Goal: Task Accomplishment & Management: Complete application form

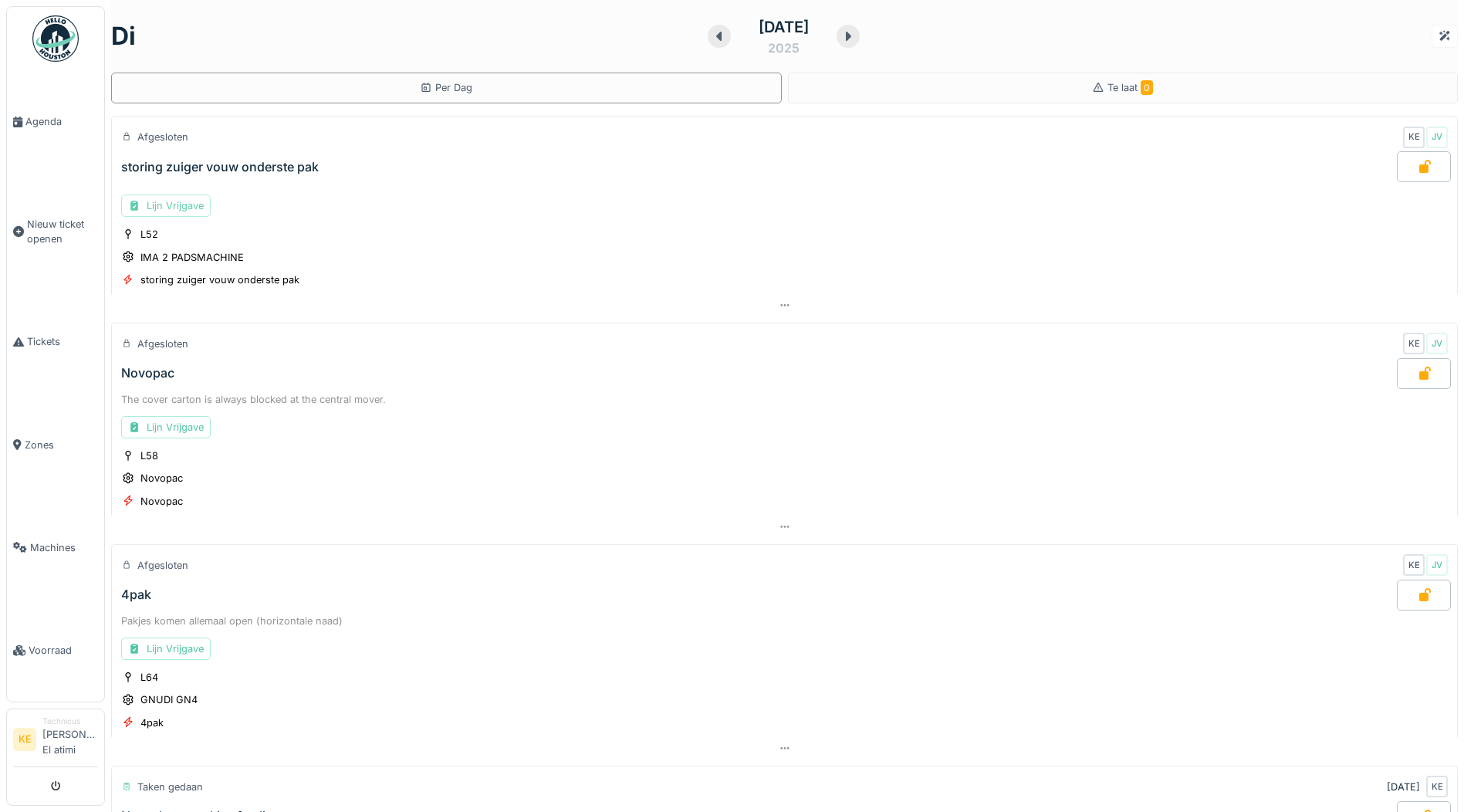
click at [175, 205] on div "Lijn Vrijgave" at bounding box center [166, 205] width 90 height 22
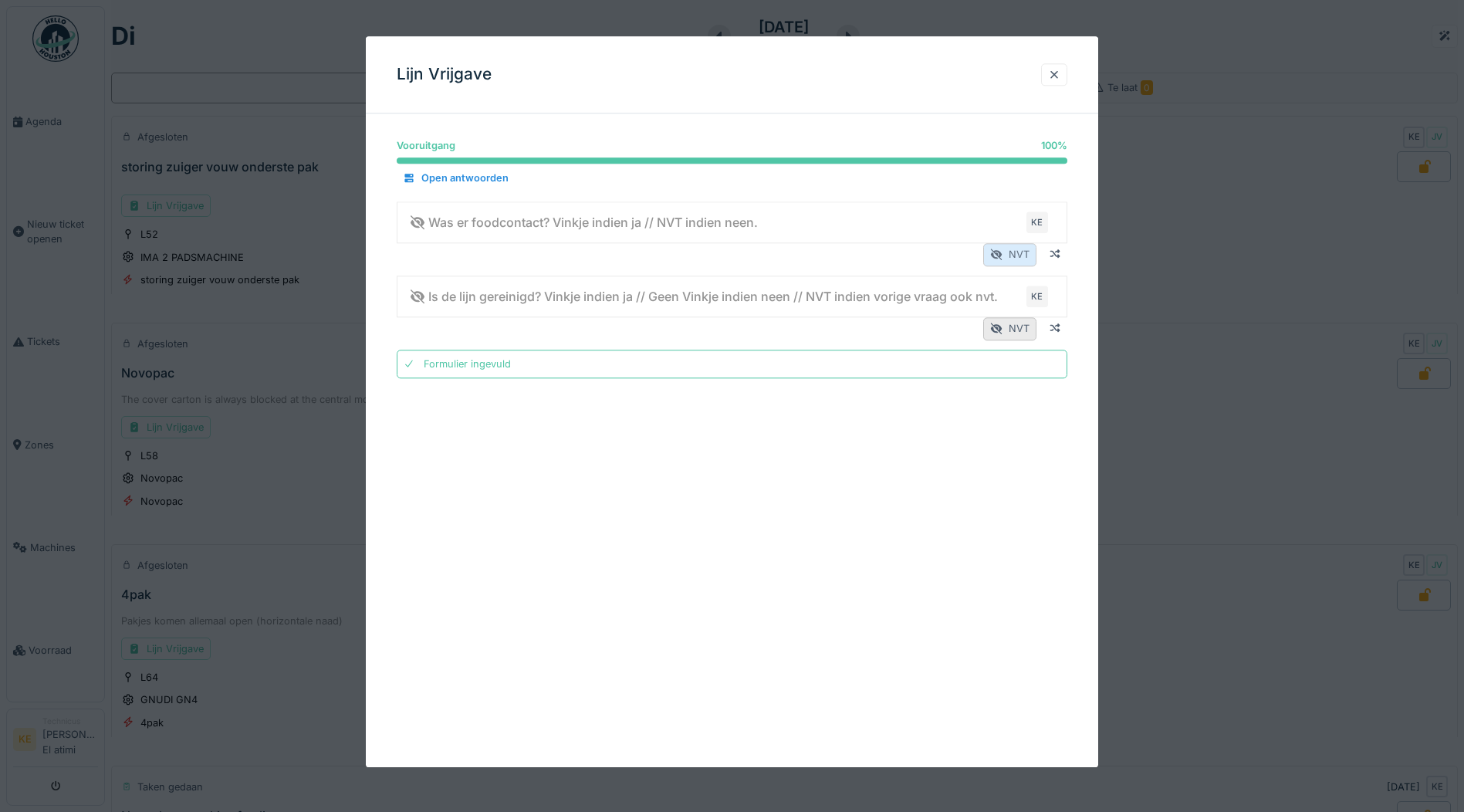
click at [1026, 256] on div "NVT" at bounding box center [1010, 255] width 53 height 22
click at [1060, 74] on div at bounding box center [1054, 74] width 12 height 14
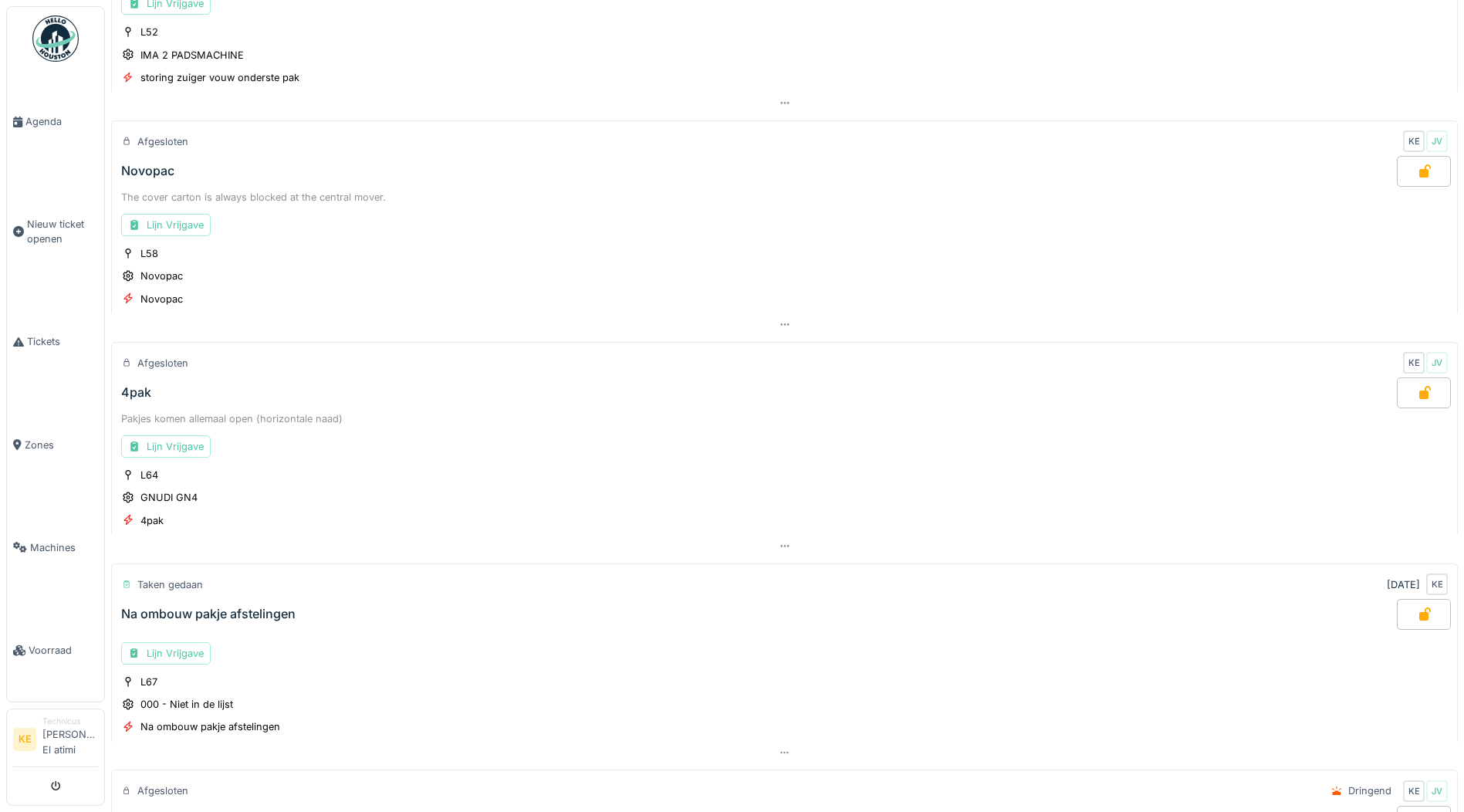
scroll to position [195, 0]
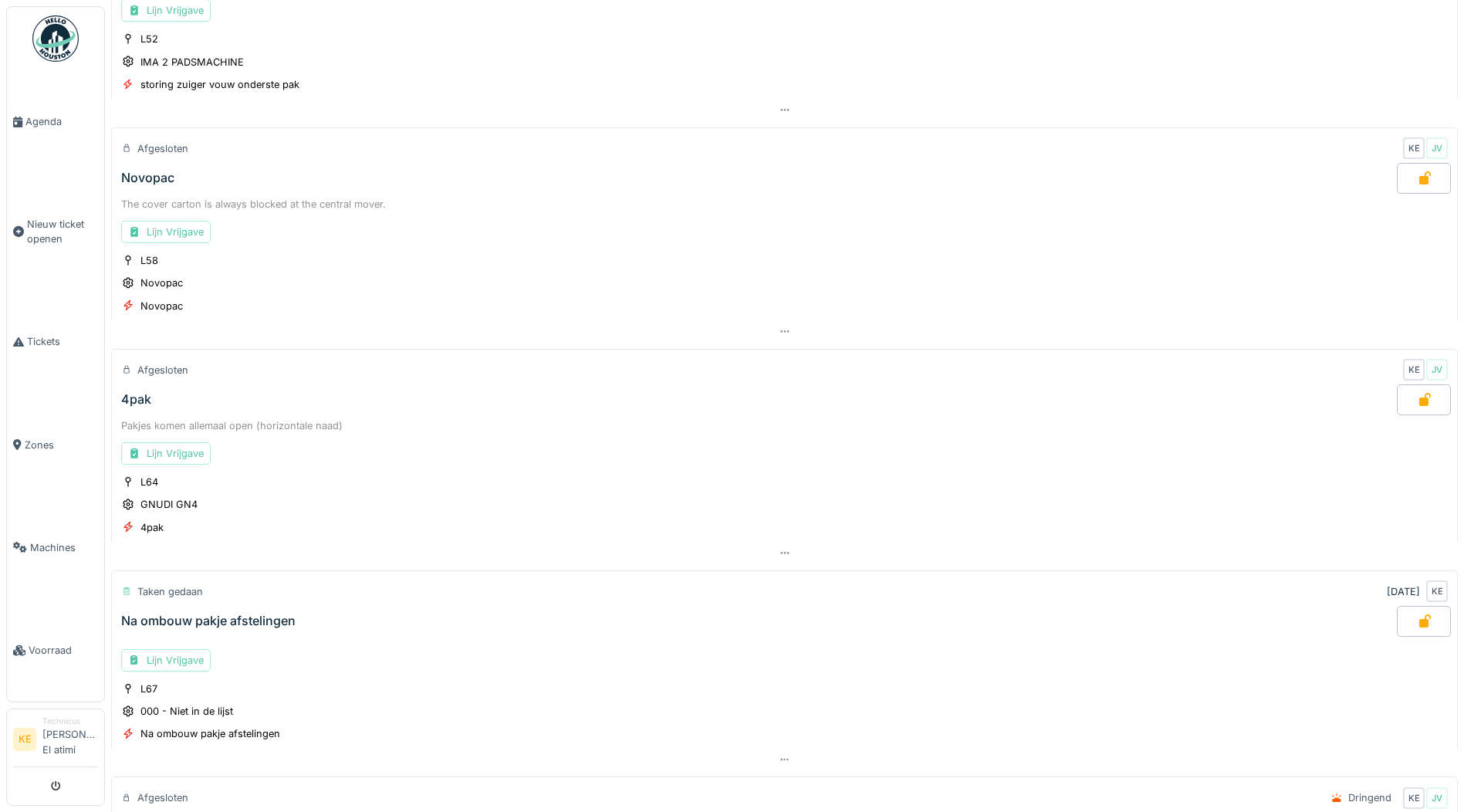
click at [60, 38] on img at bounding box center [55, 38] width 46 height 46
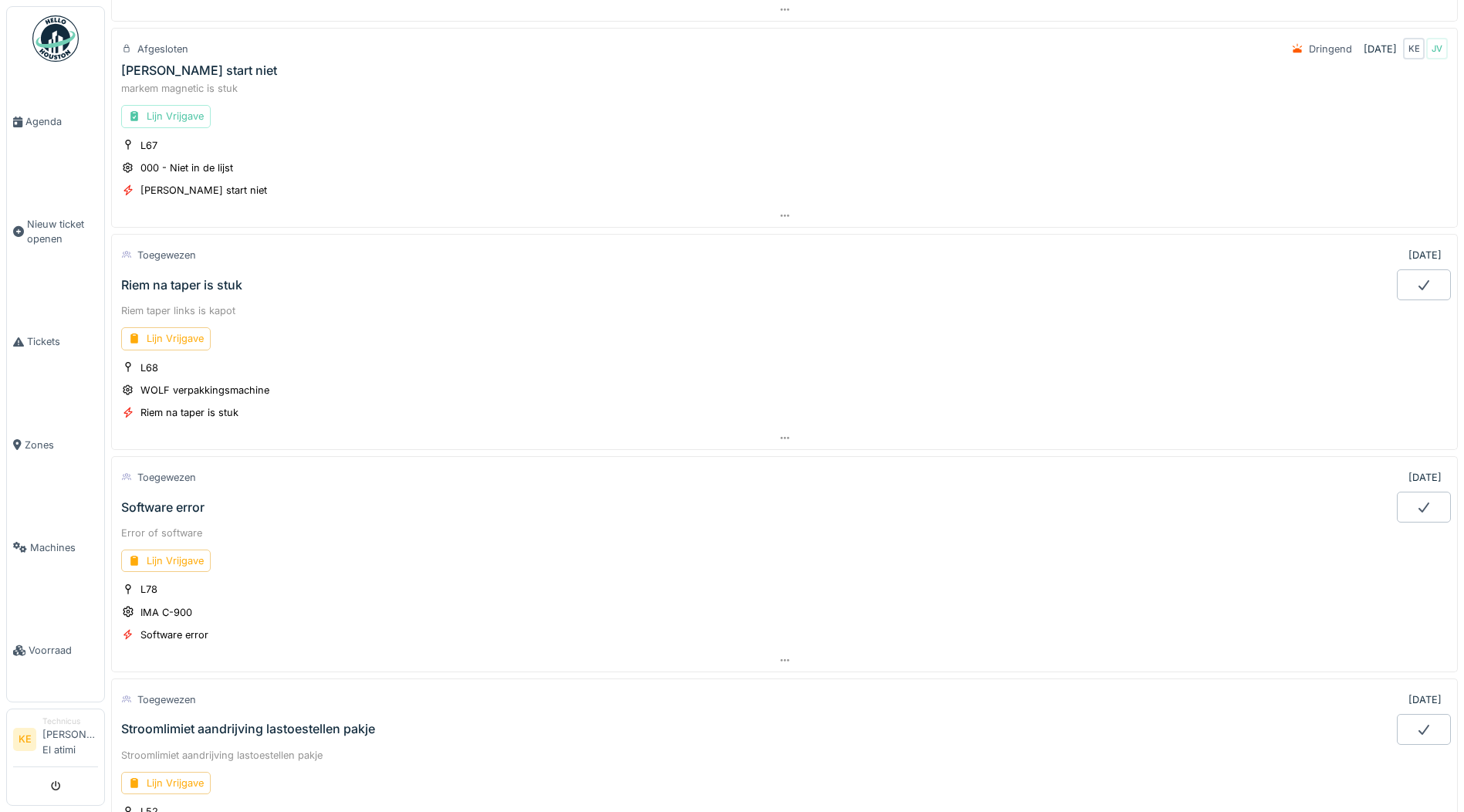
scroll to position [926, 0]
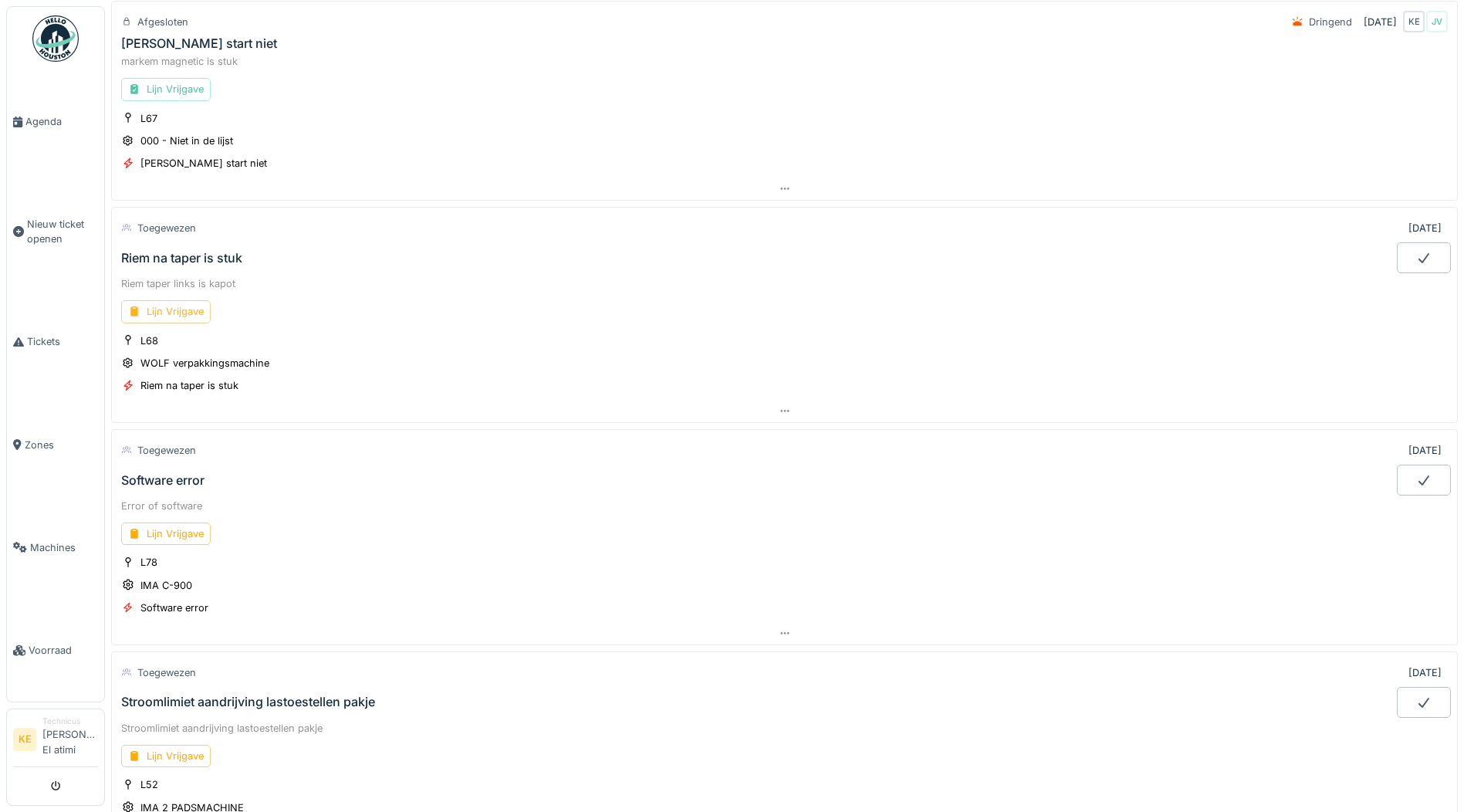
click at [172, 321] on div "Lijn Vrijgave" at bounding box center [166, 311] width 90 height 22
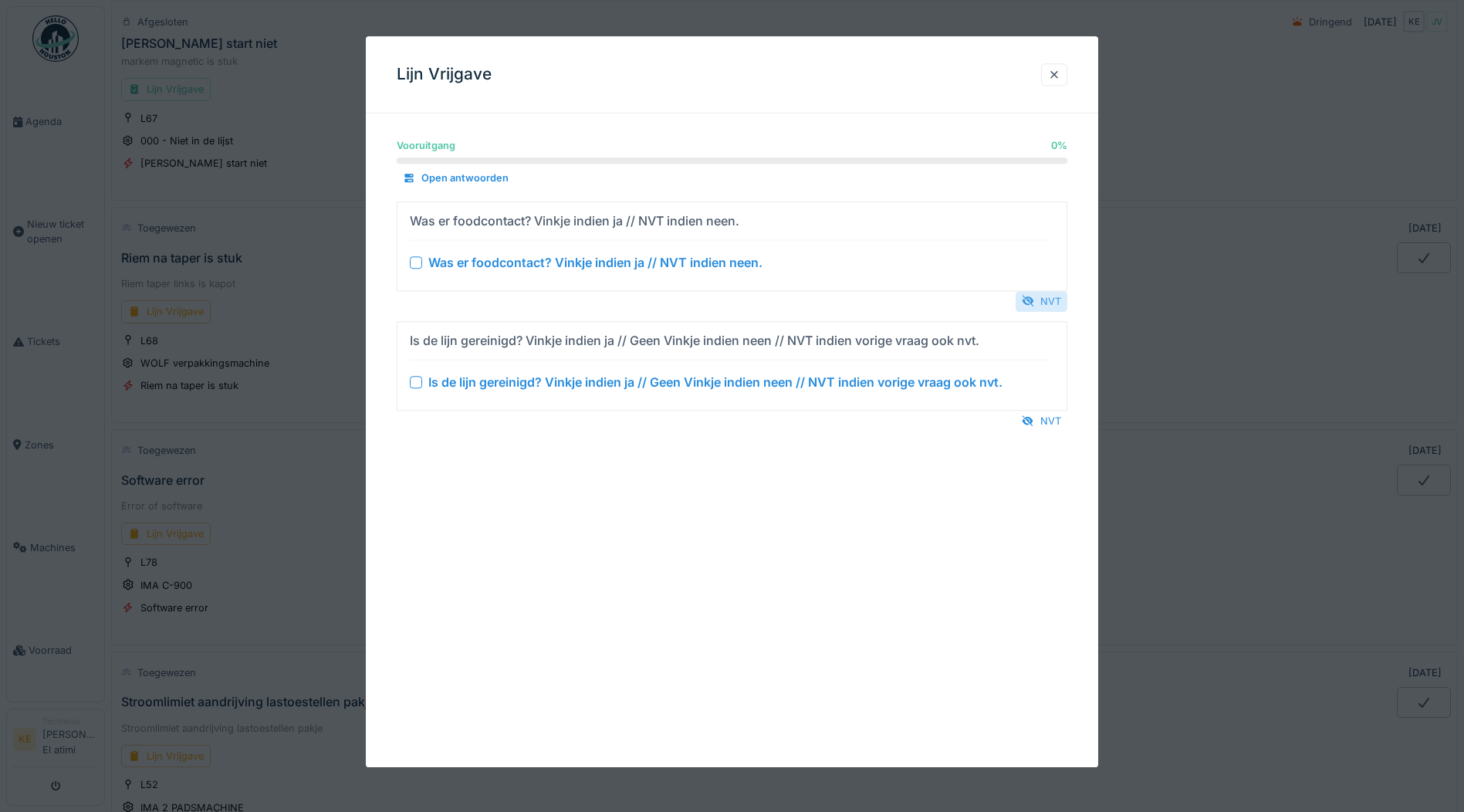
click at [1053, 296] on div "NVT" at bounding box center [1042, 301] width 52 height 20
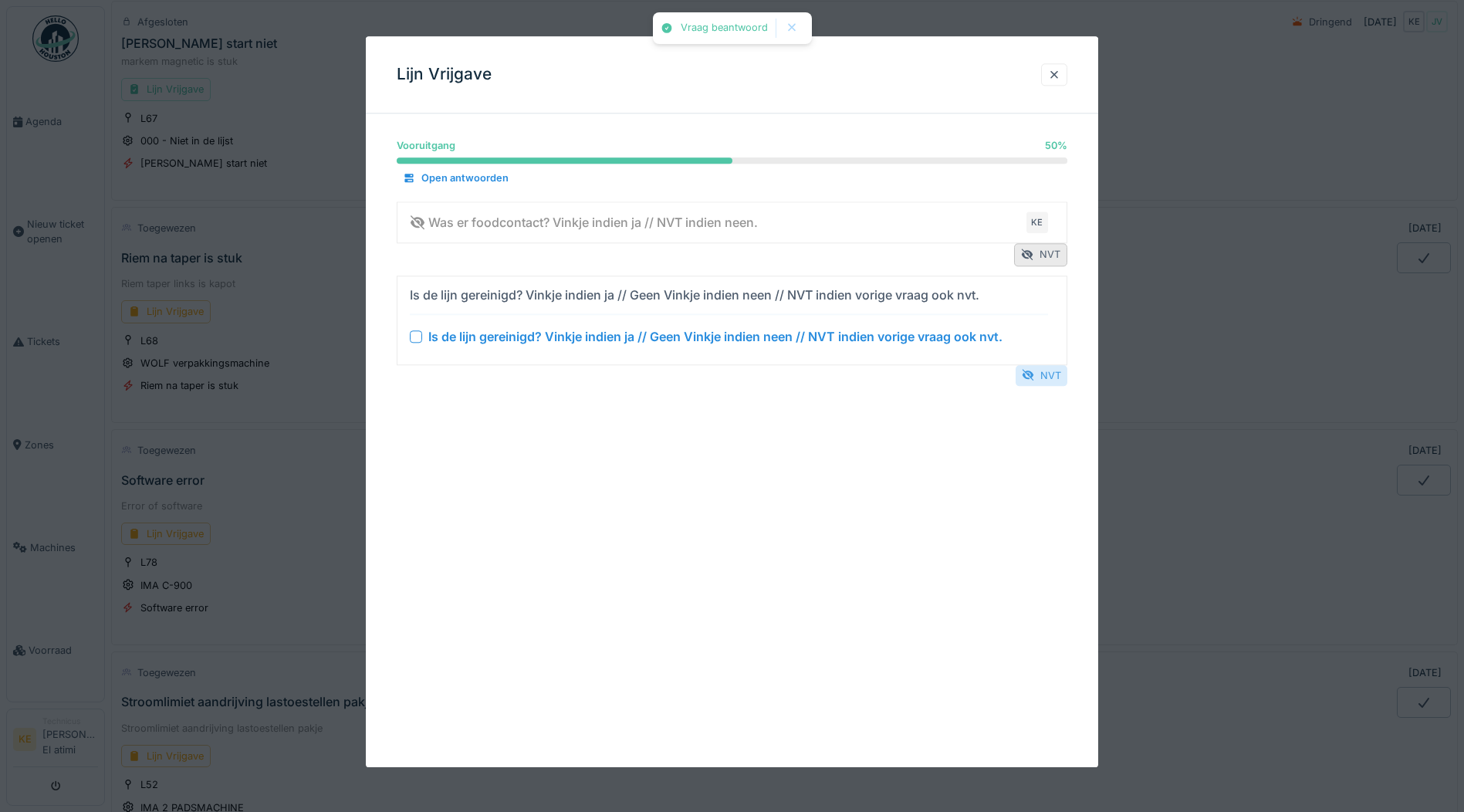
click at [1049, 375] on div "NVT" at bounding box center [1042, 375] width 52 height 20
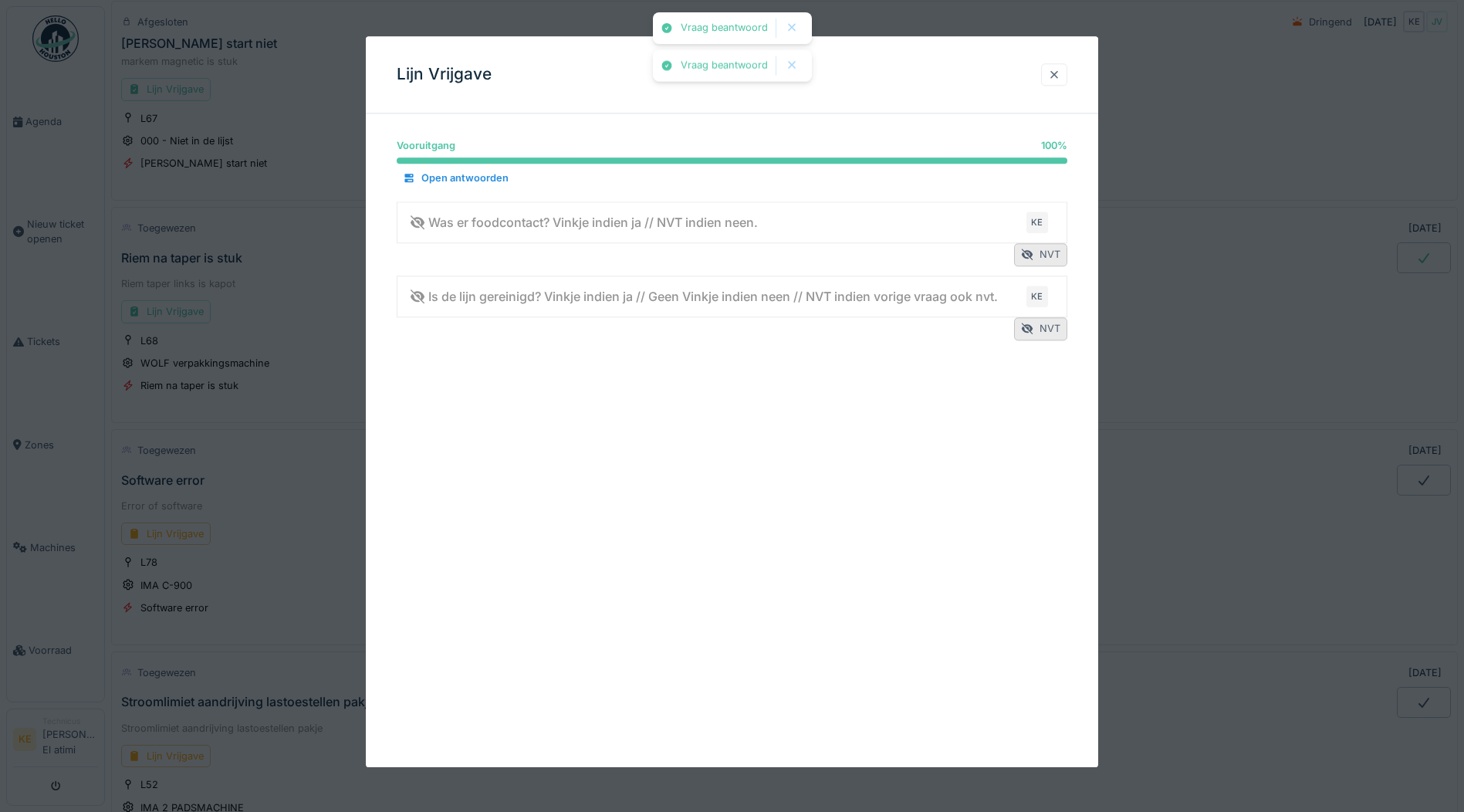
click at [1068, 85] on div at bounding box center [1053, 74] width 26 height 22
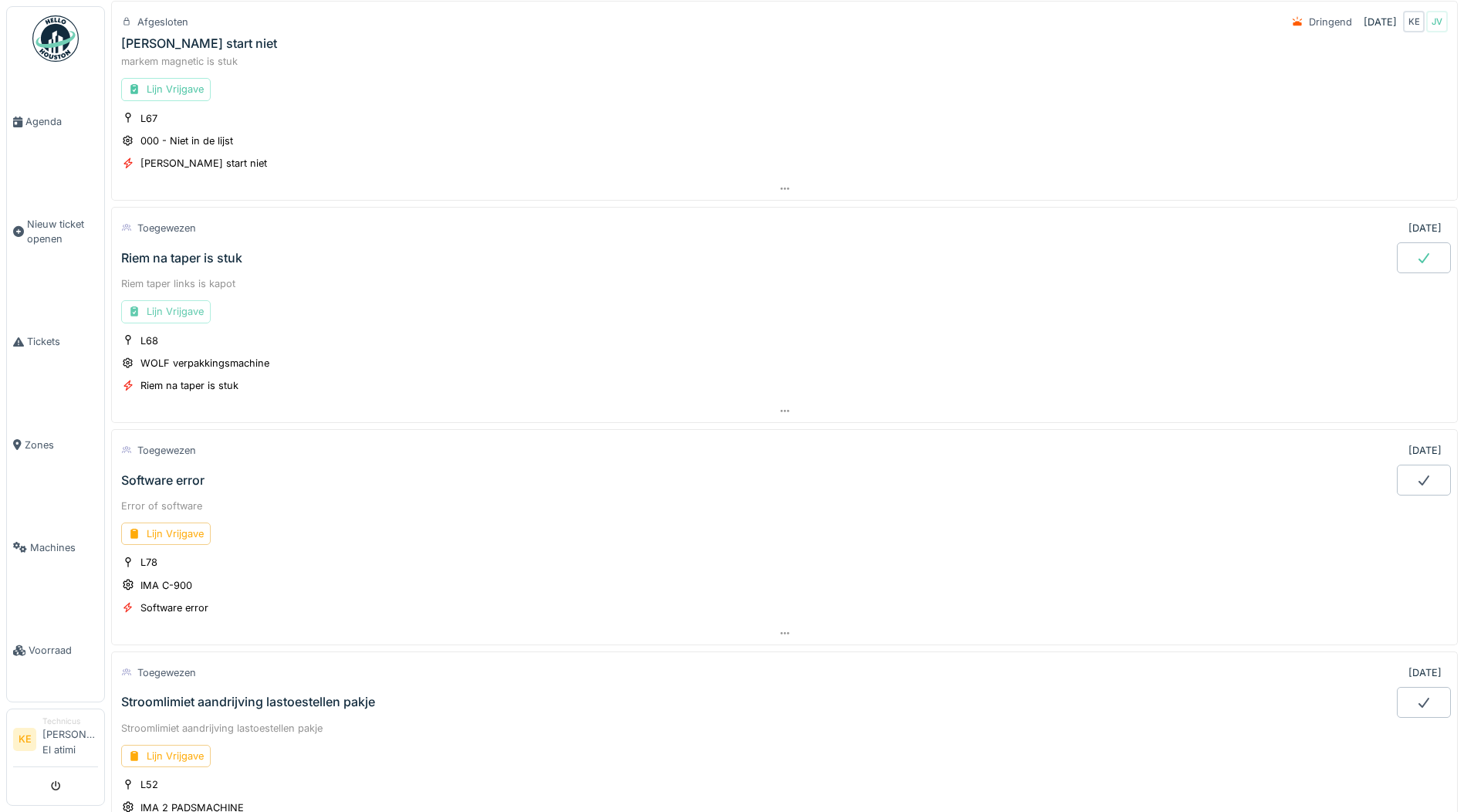
click at [175, 310] on div "Lijn Vrijgave" at bounding box center [166, 311] width 90 height 22
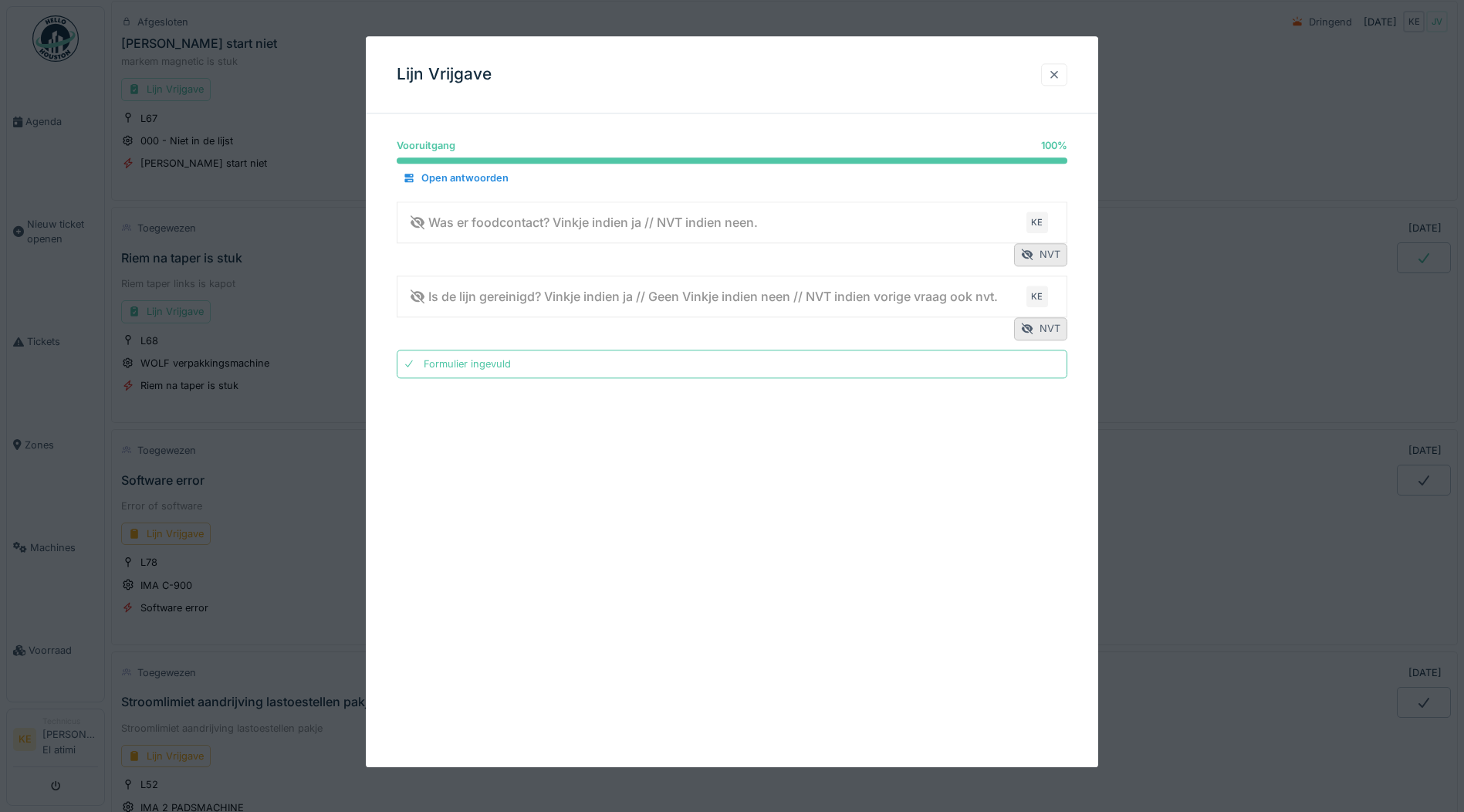
click at [1068, 71] on div at bounding box center [1053, 74] width 26 height 22
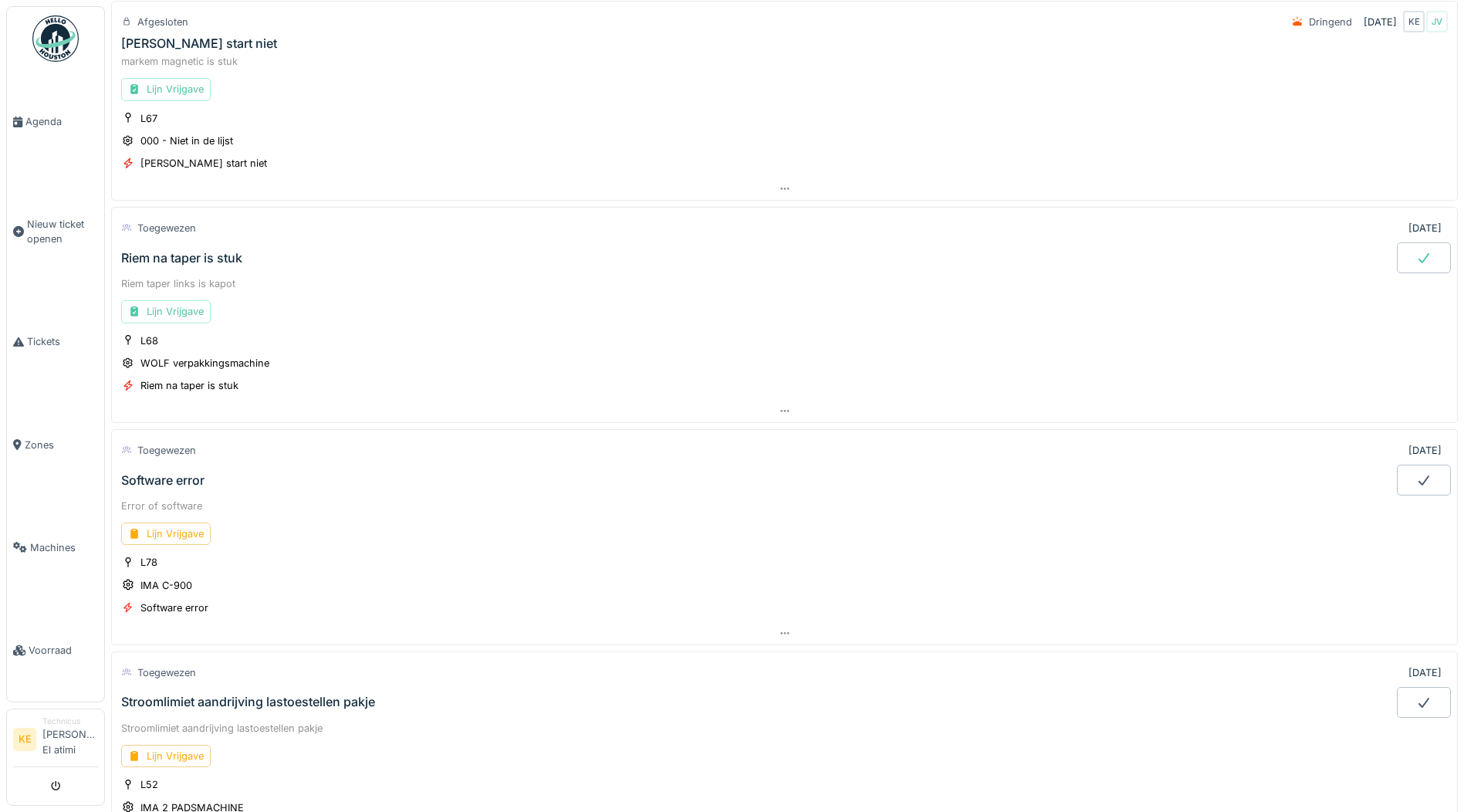
click at [1412, 258] on div at bounding box center [1424, 257] width 54 height 31
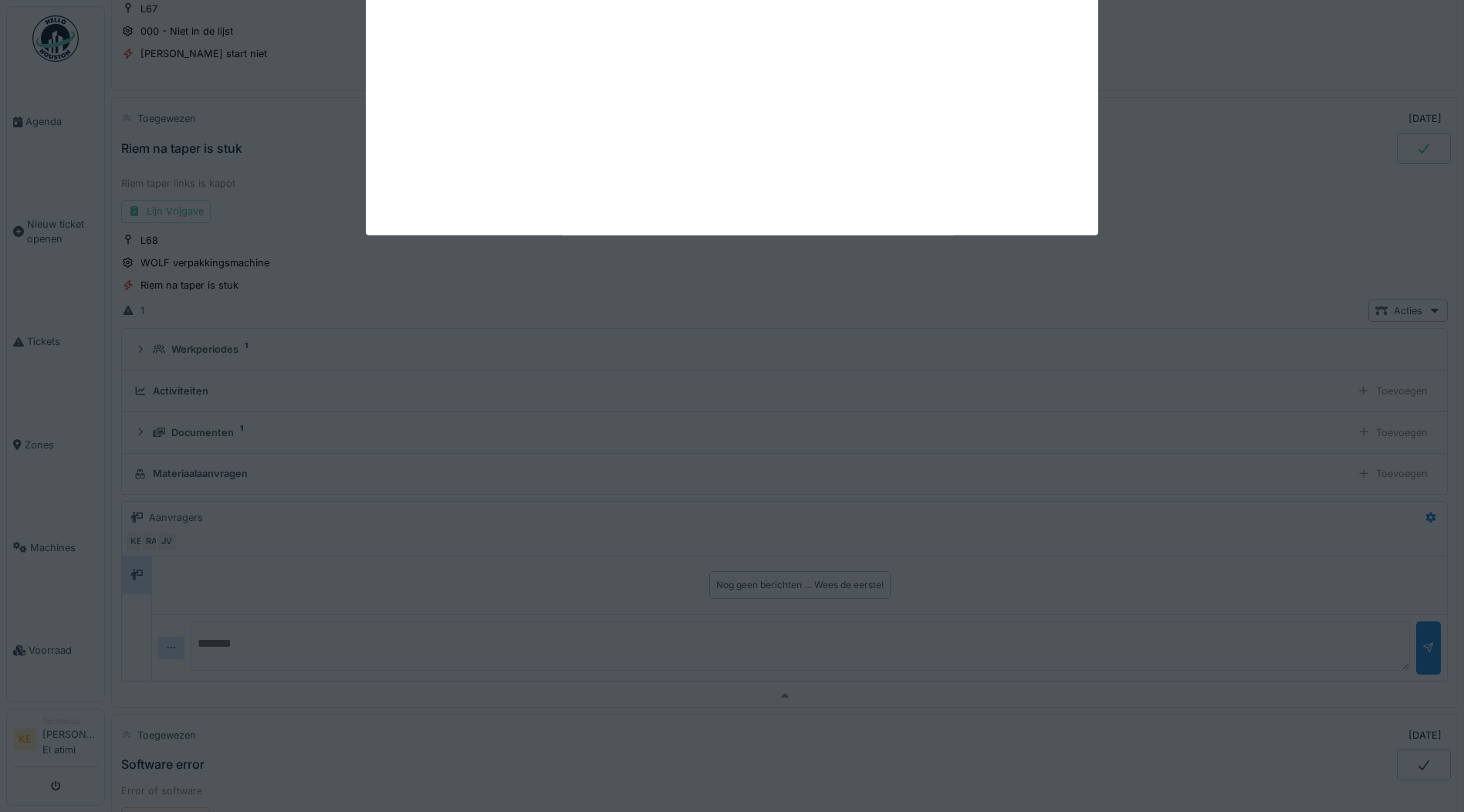
scroll to position [1071, 0]
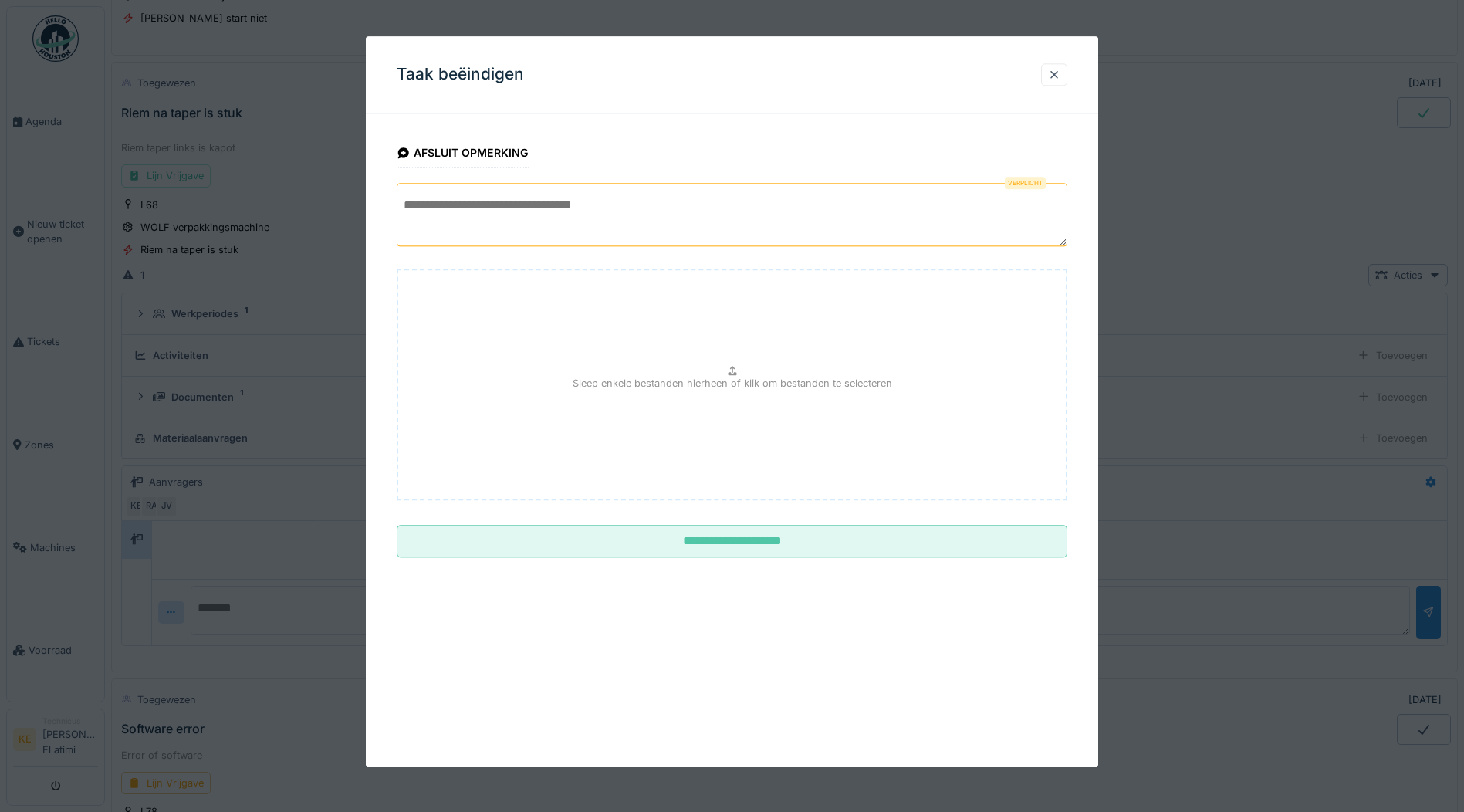
click at [598, 219] on textarea at bounding box center [732, 214] width 671 height 63
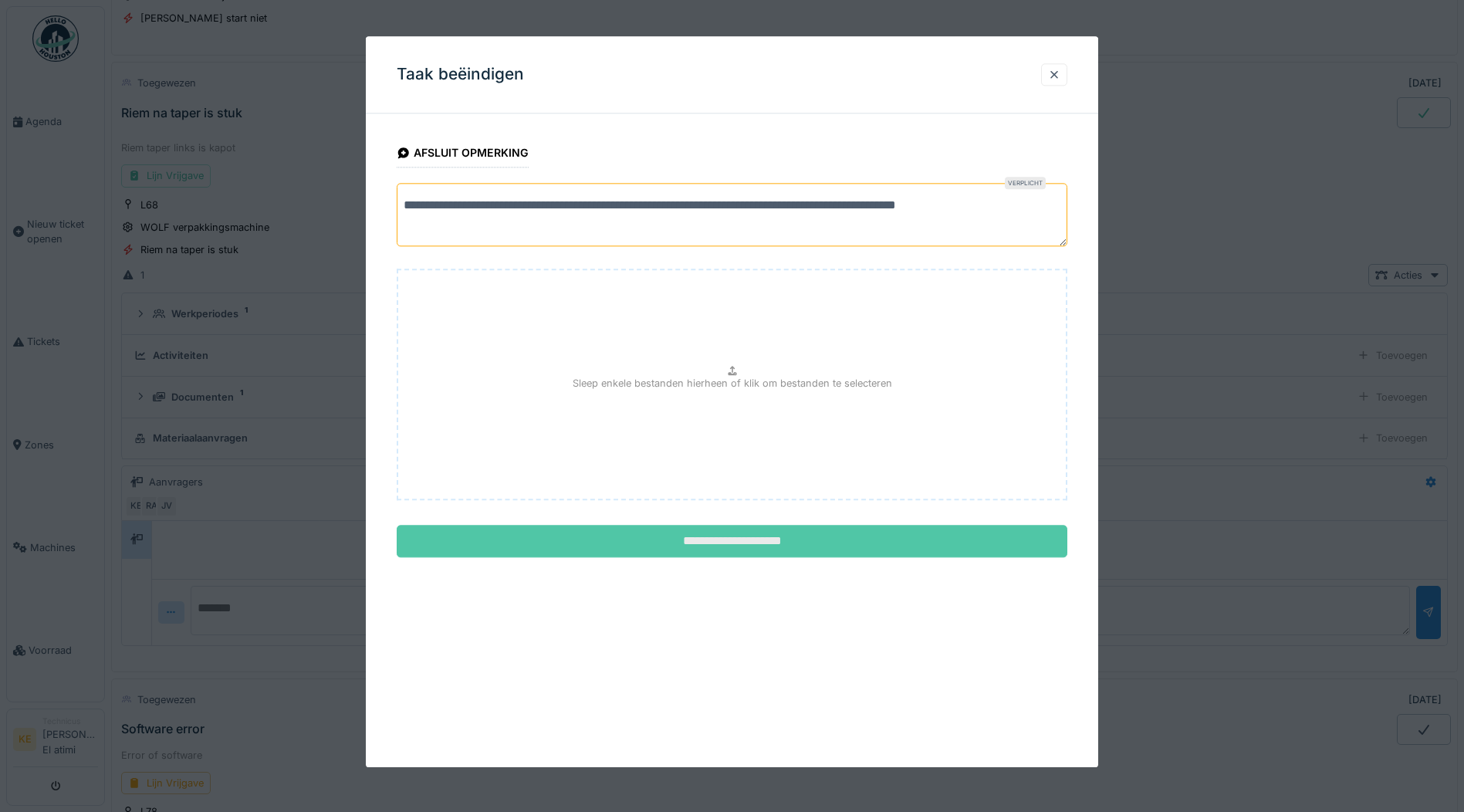
type textarea "**********"
click at [710, 549] on input "**********" at bounding box center [732, 541] width 671 height 32
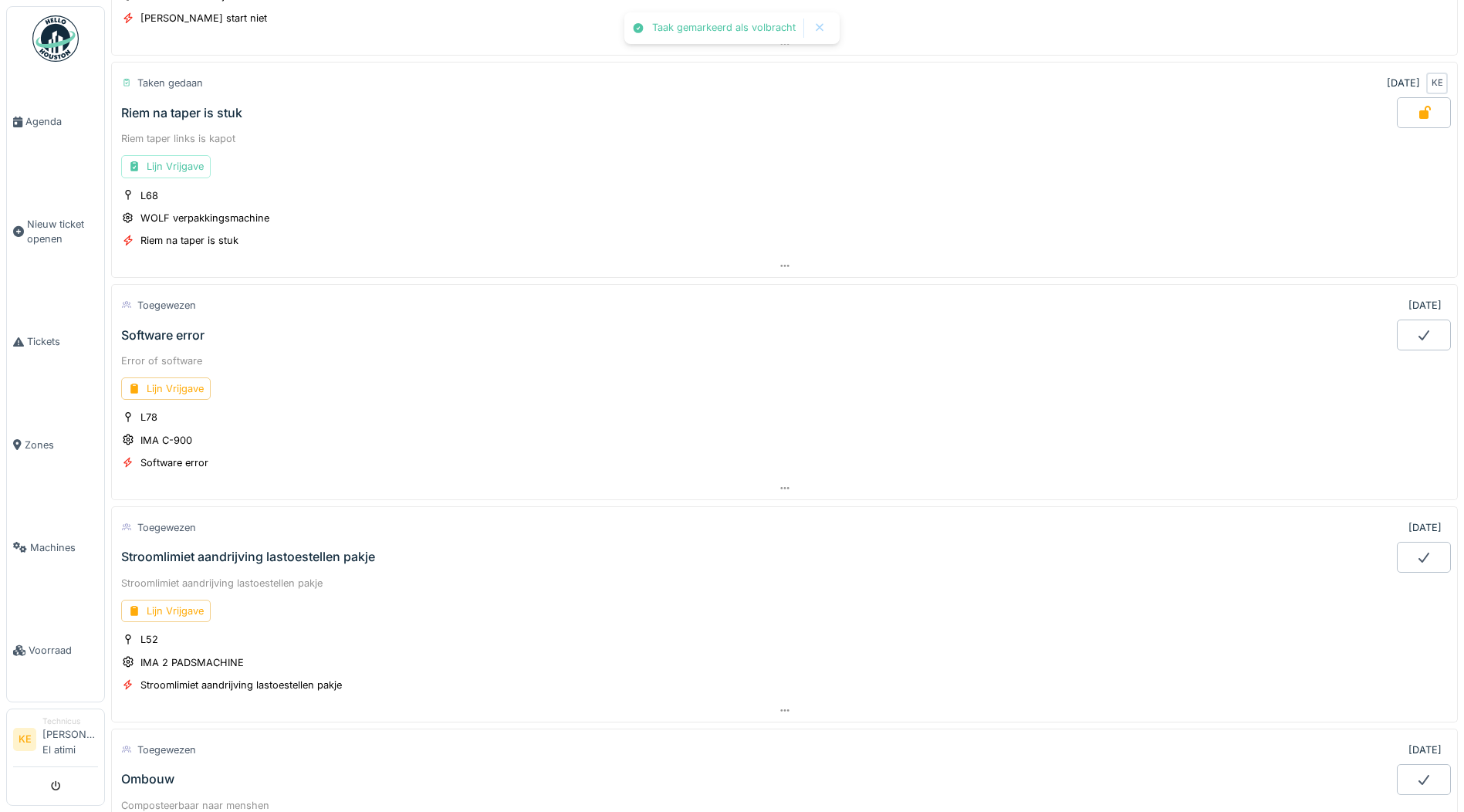
click at [55, 20] on img at bounding box center [55, 38] width 46 height 46
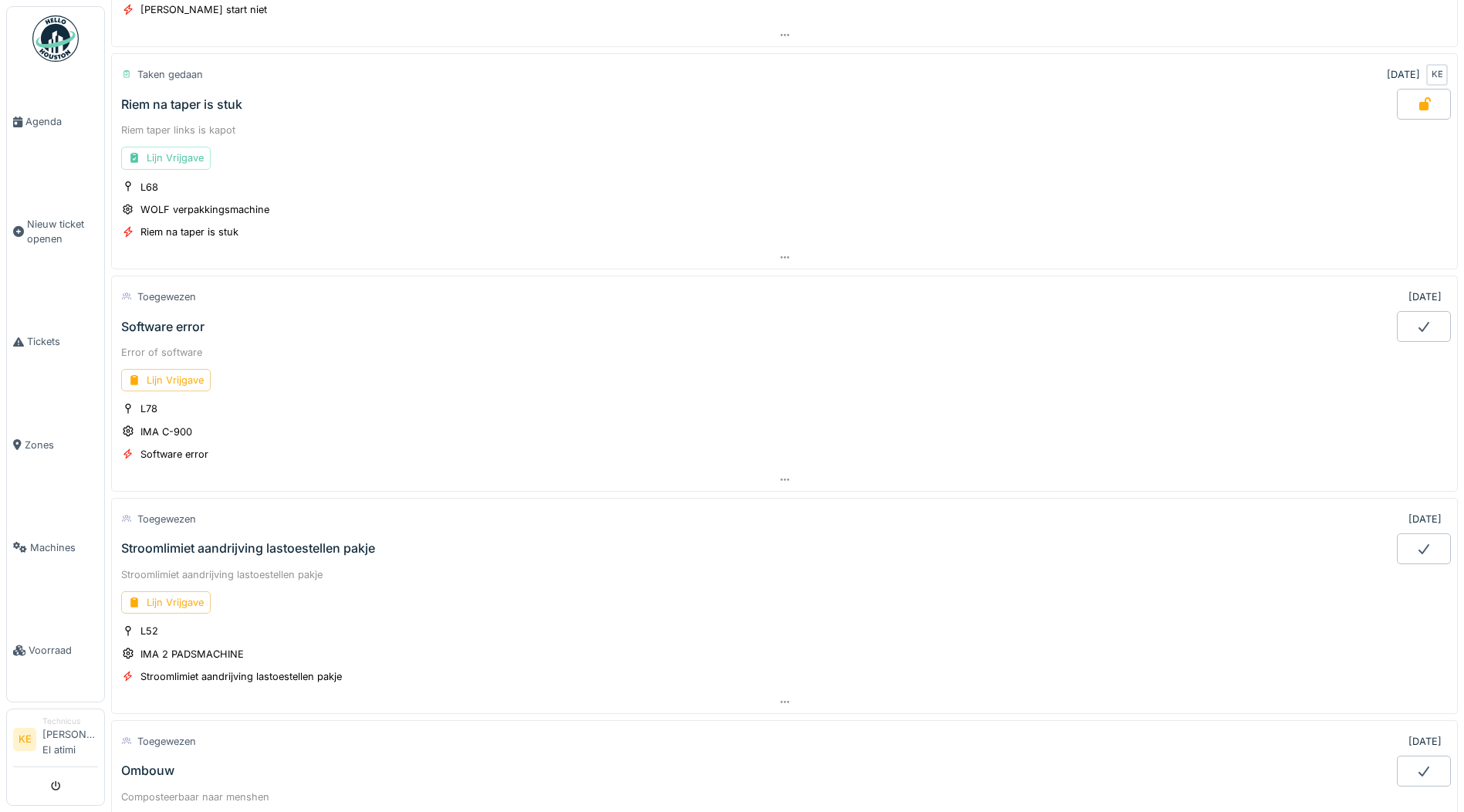
scroll to position [1081, 0]
click at [189, 378] on div "Lijn Vrijgave" at bounding box center [166, 379] width 90 height 22
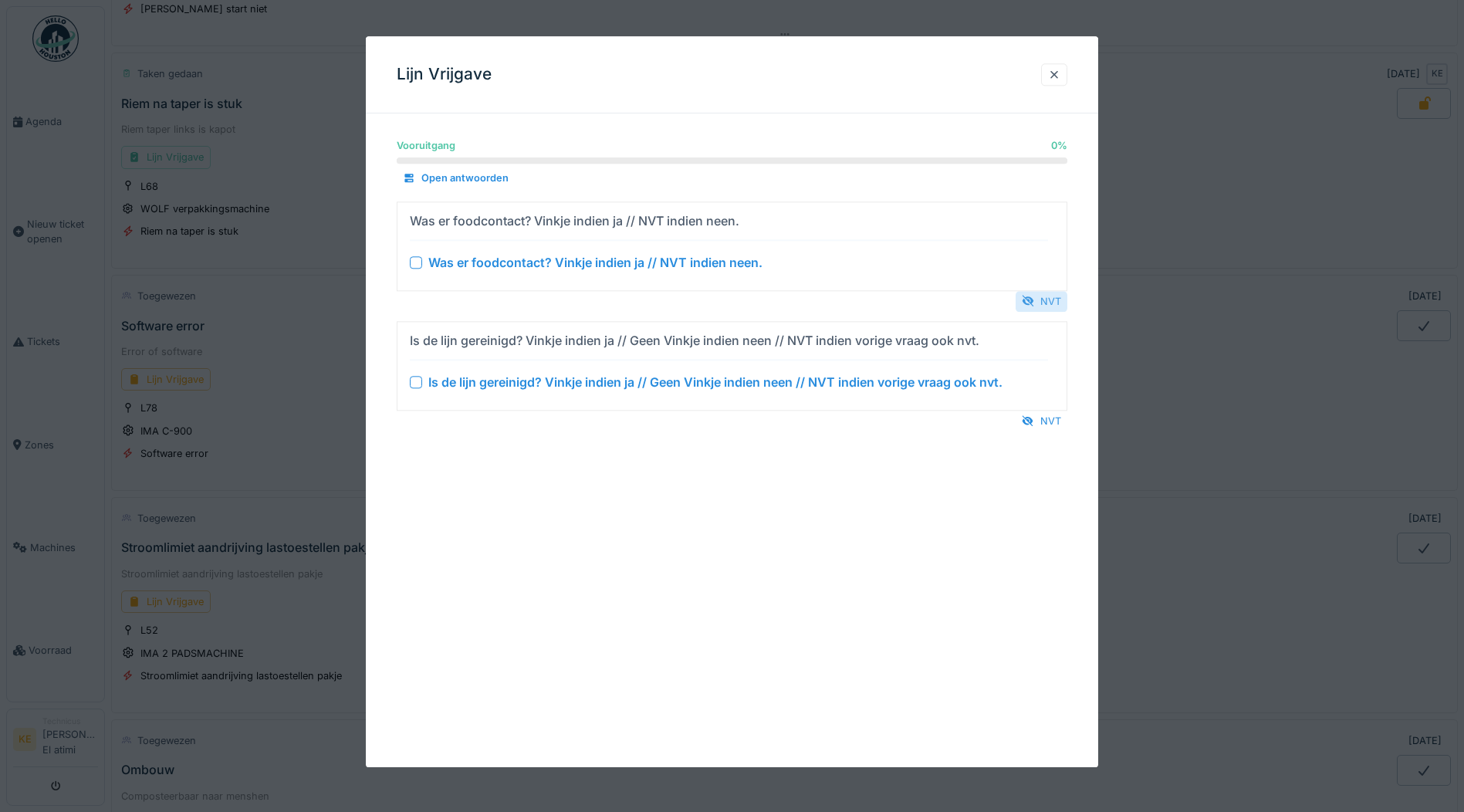
click at [1047, 298] on div "NVT" at bounding box center [1042, 301] width 52 height 20
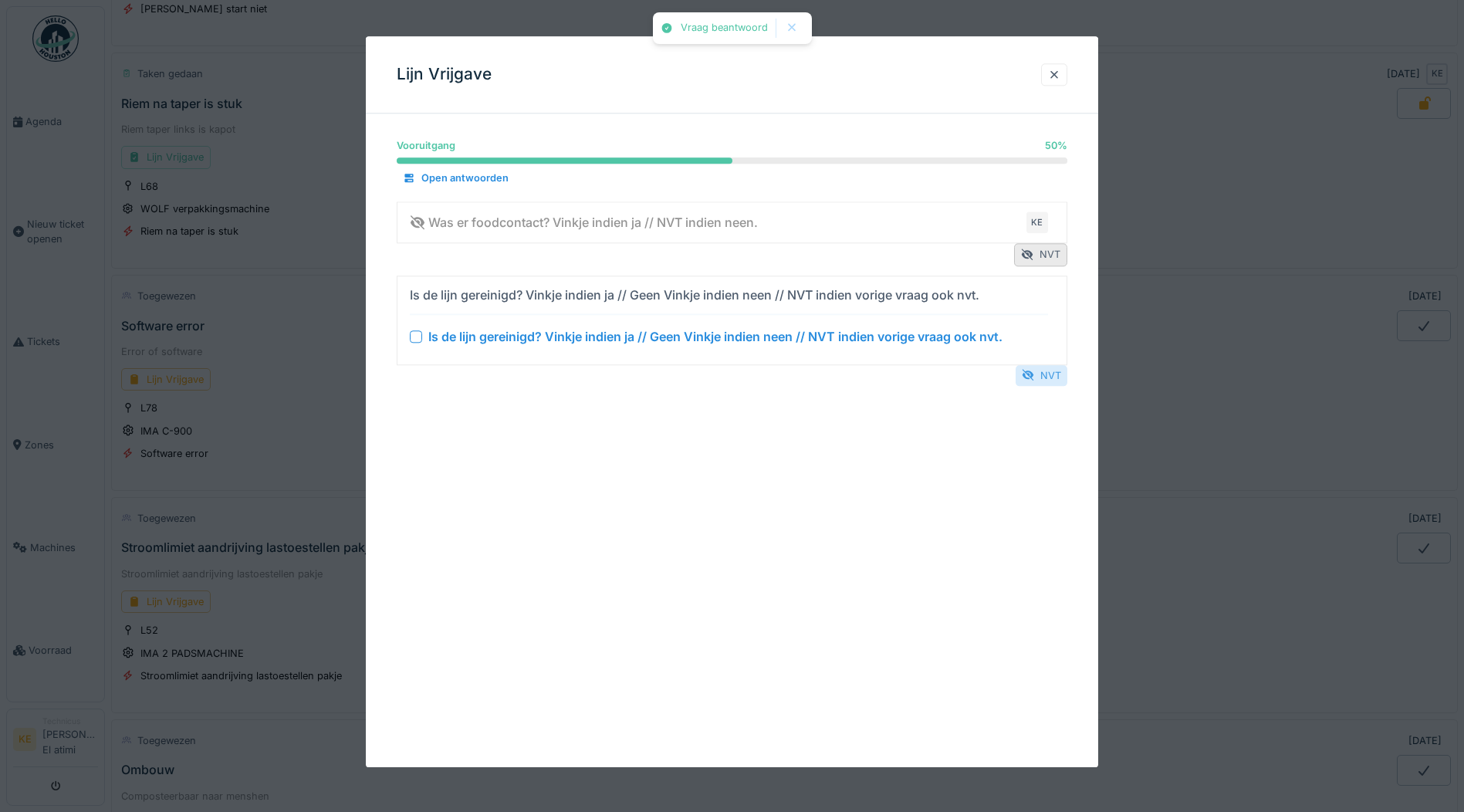
click at [1047, 384] on div "NVT" at bounding box center [1042, 375] width 52 height 20
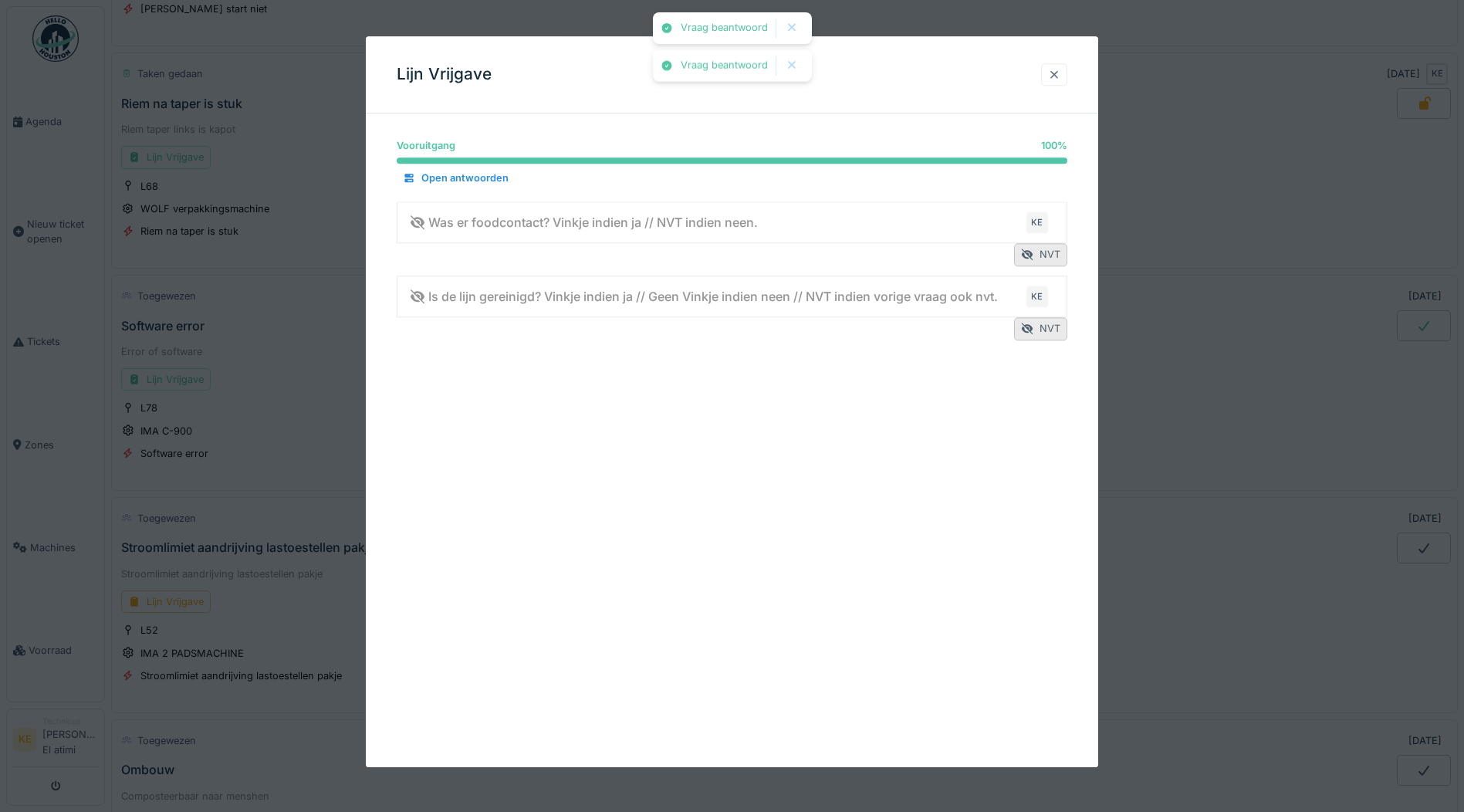
click at [1061, 75] on div at bounding box center [1054, 74] width 12 height 14
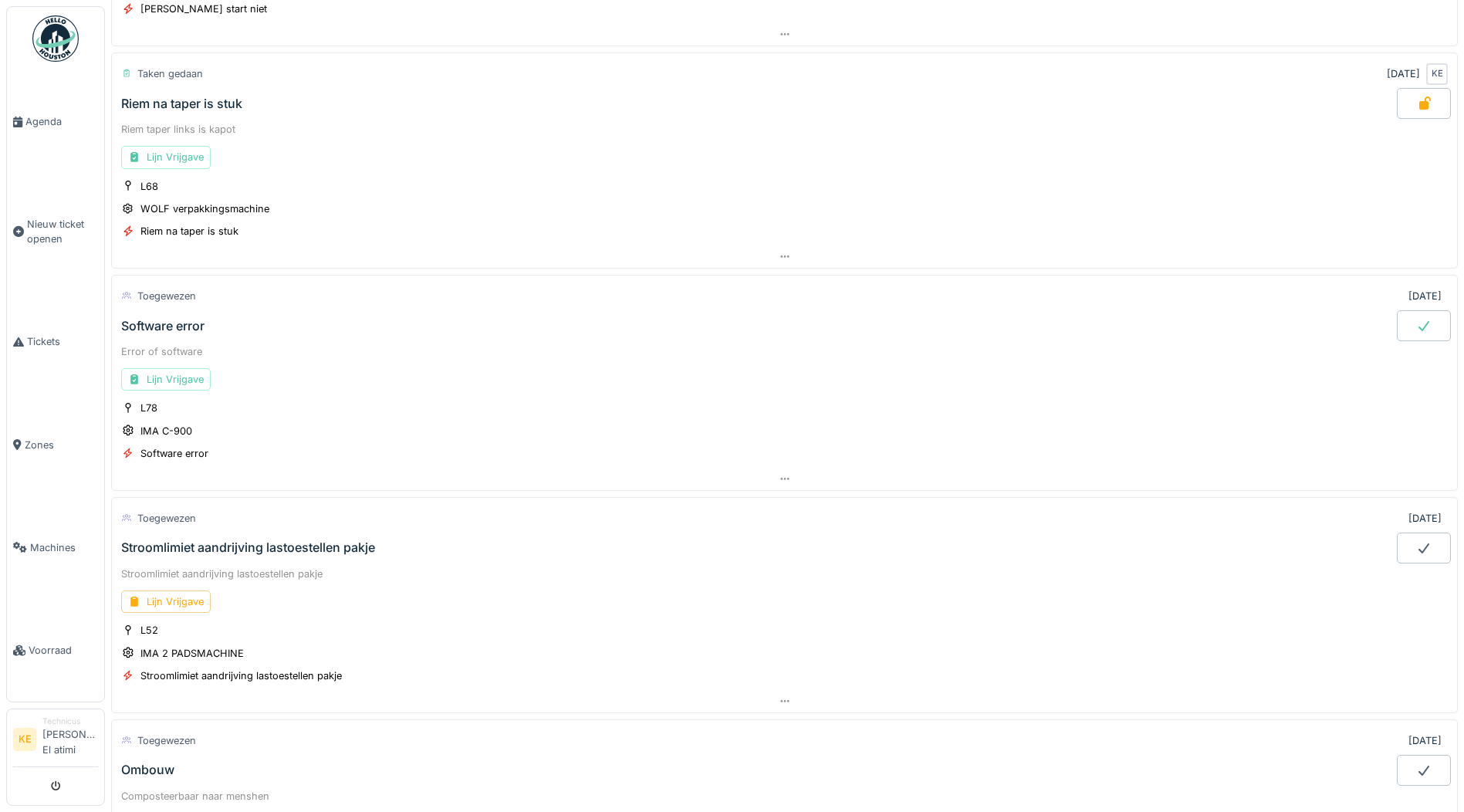
click at [1411, 314] on div at bounding box center [1424, 325] width 54 height 31
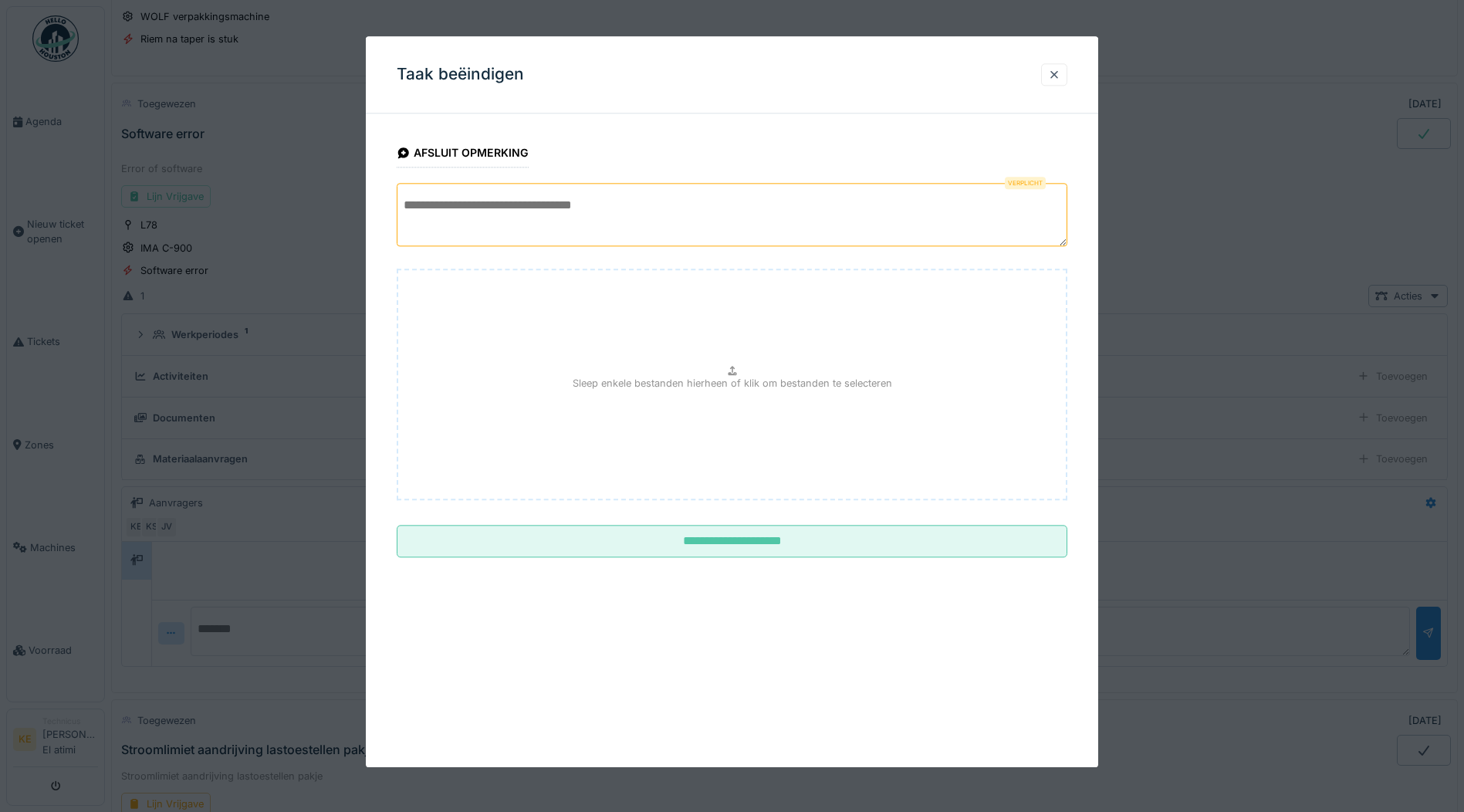
scroll to position [1294, 0]
click at [597, 228] on textarea at bounding box center [732, 214] width 671 height 63
type textarea "*"
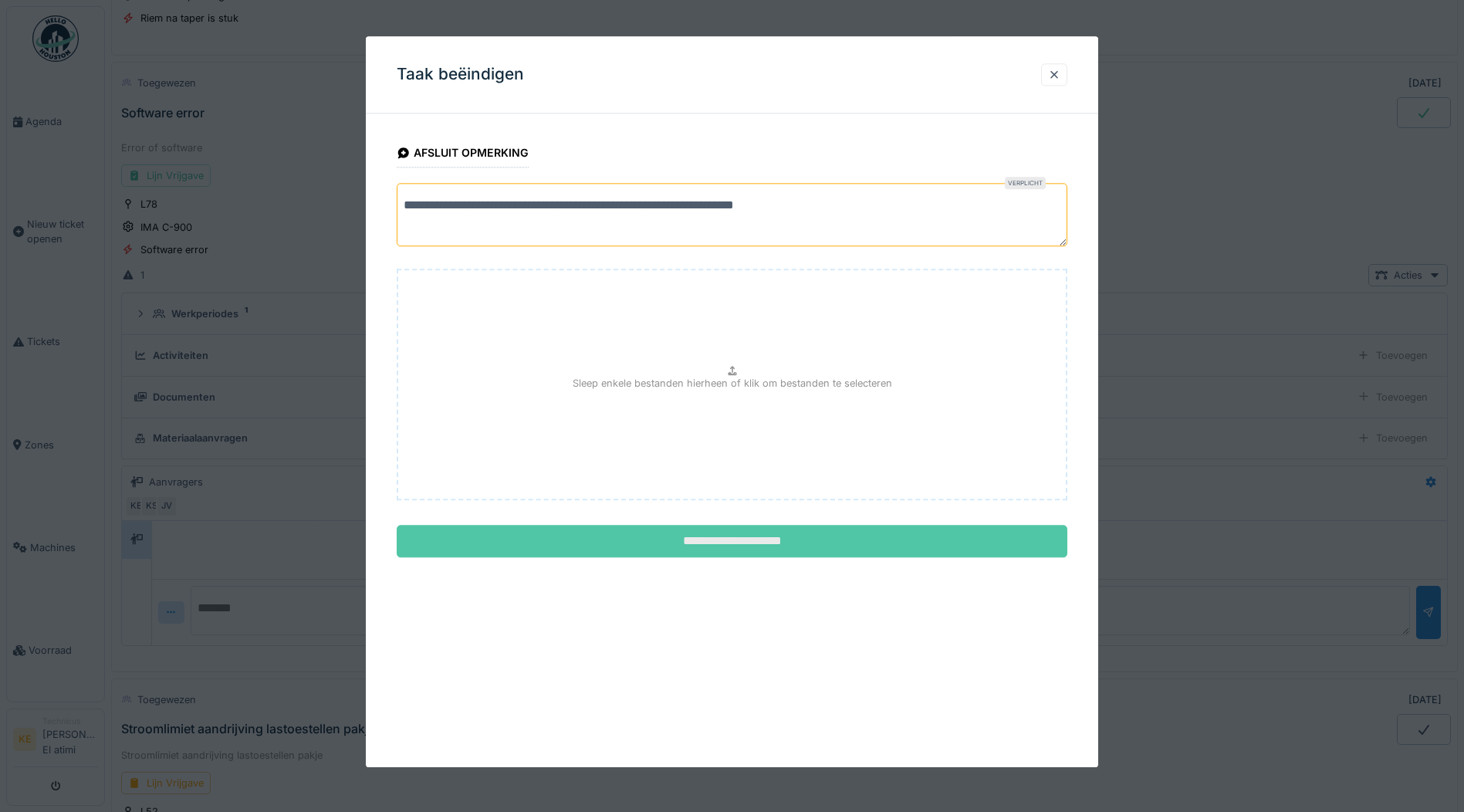
type textarea "**********"
click at [819, 532] on input "**********" at bounding box center [732, 541] width 671 height 32
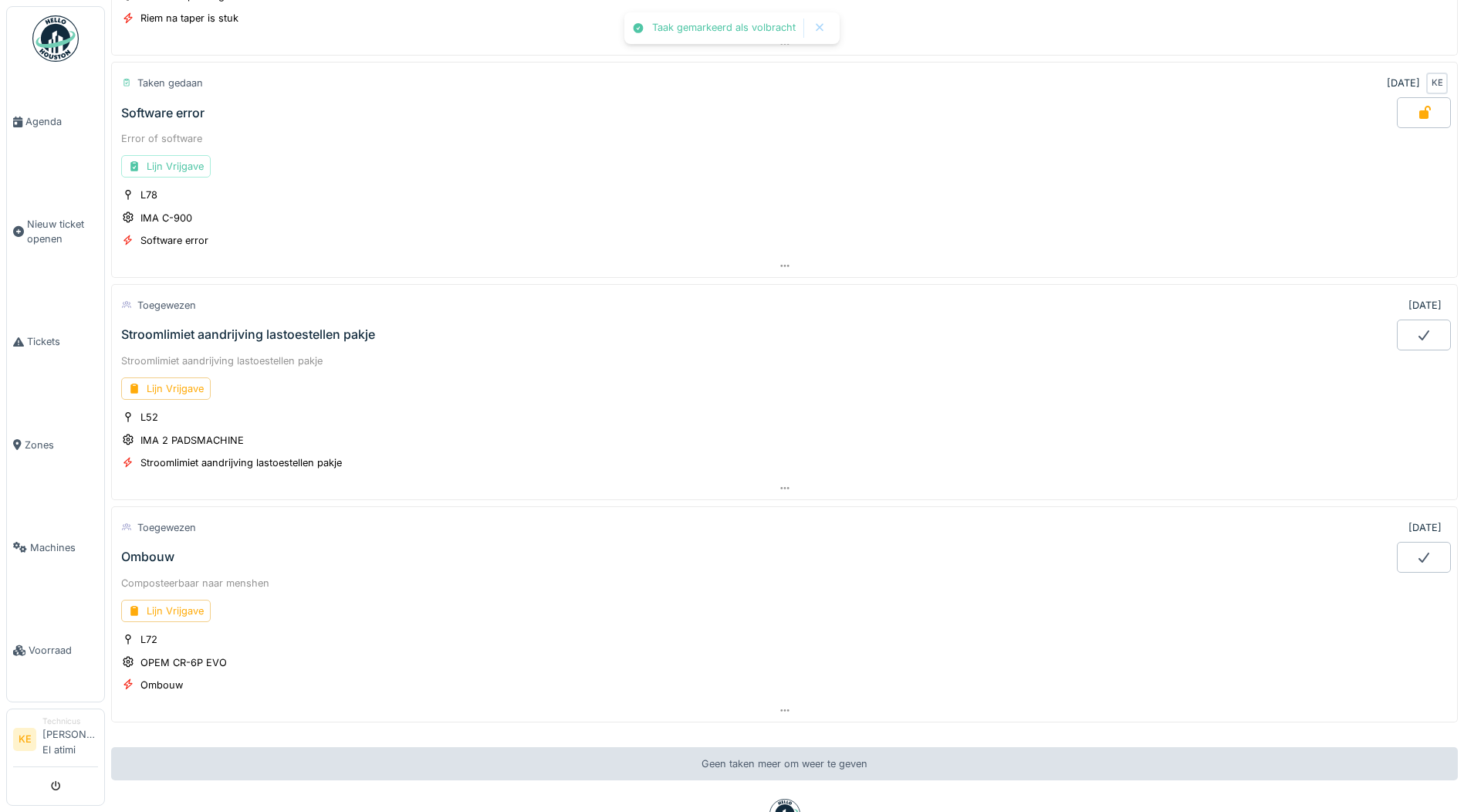
click at [55, 39] on img at bounding box center [55, 38] width 46 height 46
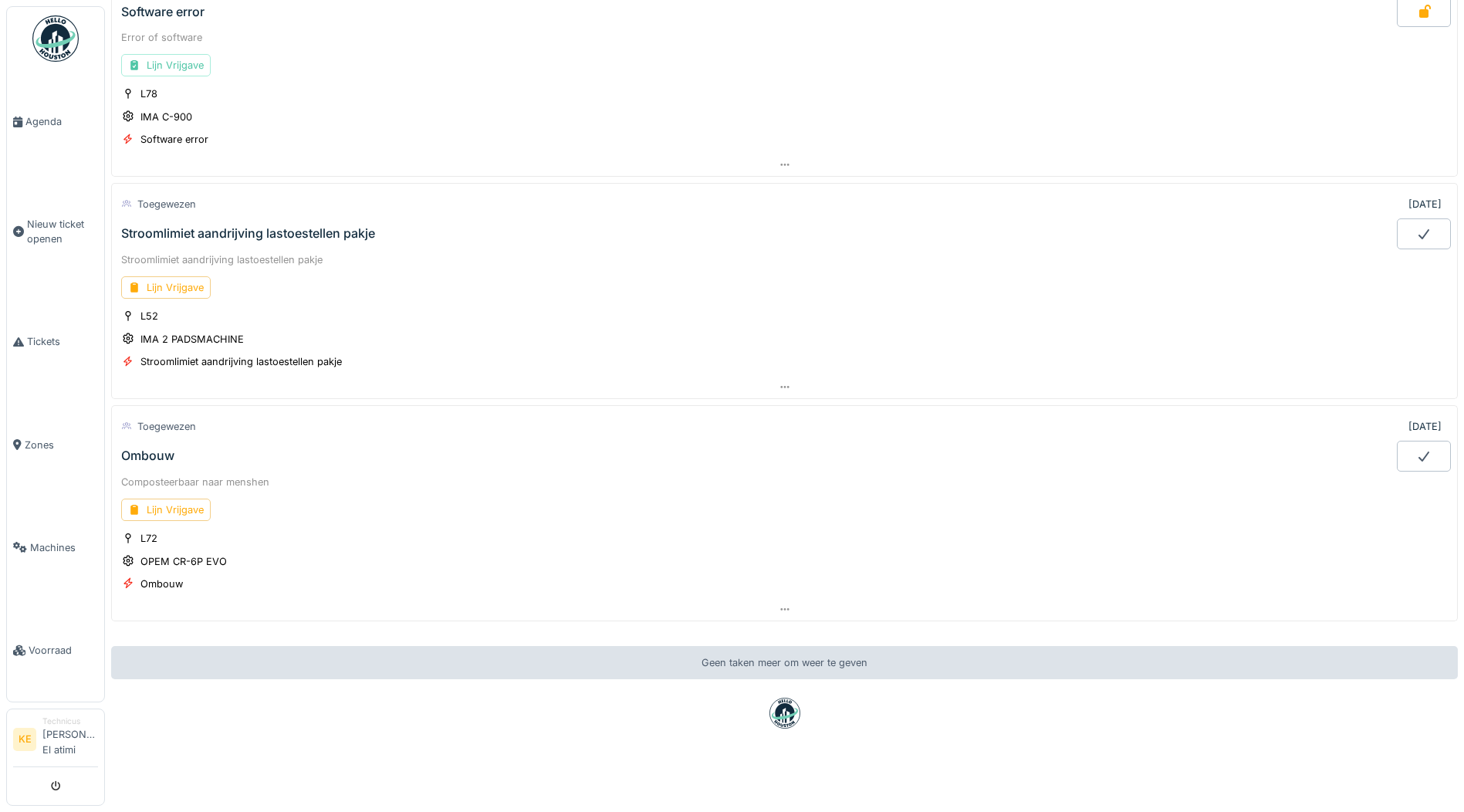
scroll to position [1406, 0]
click at [179, 280] on div "Lijn Vrijgave" at bounding box center [166, 287] width 90 height 22
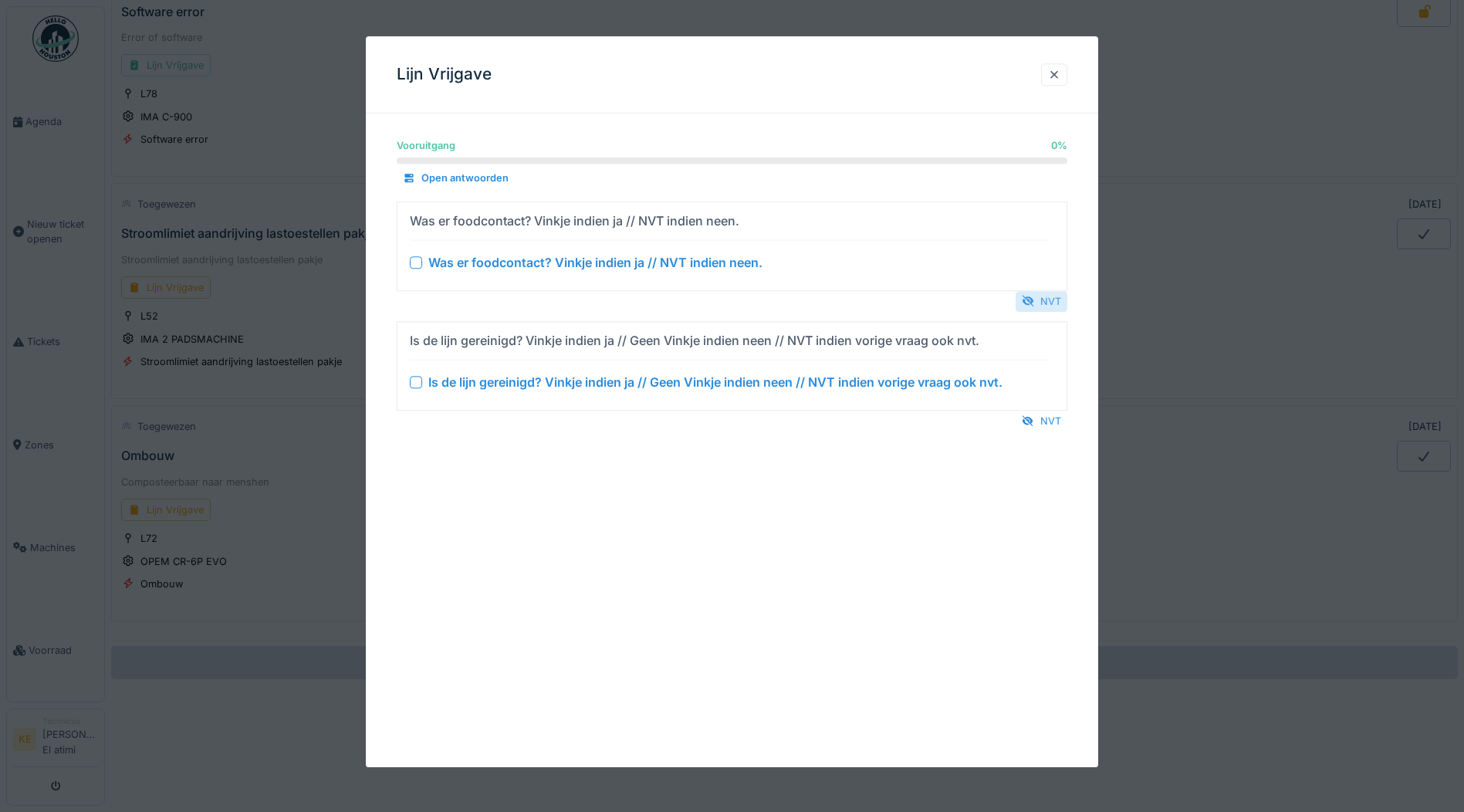
click at [1050, 295] on div "NVT" at bounding box center [1042, 301] width 52 height 20
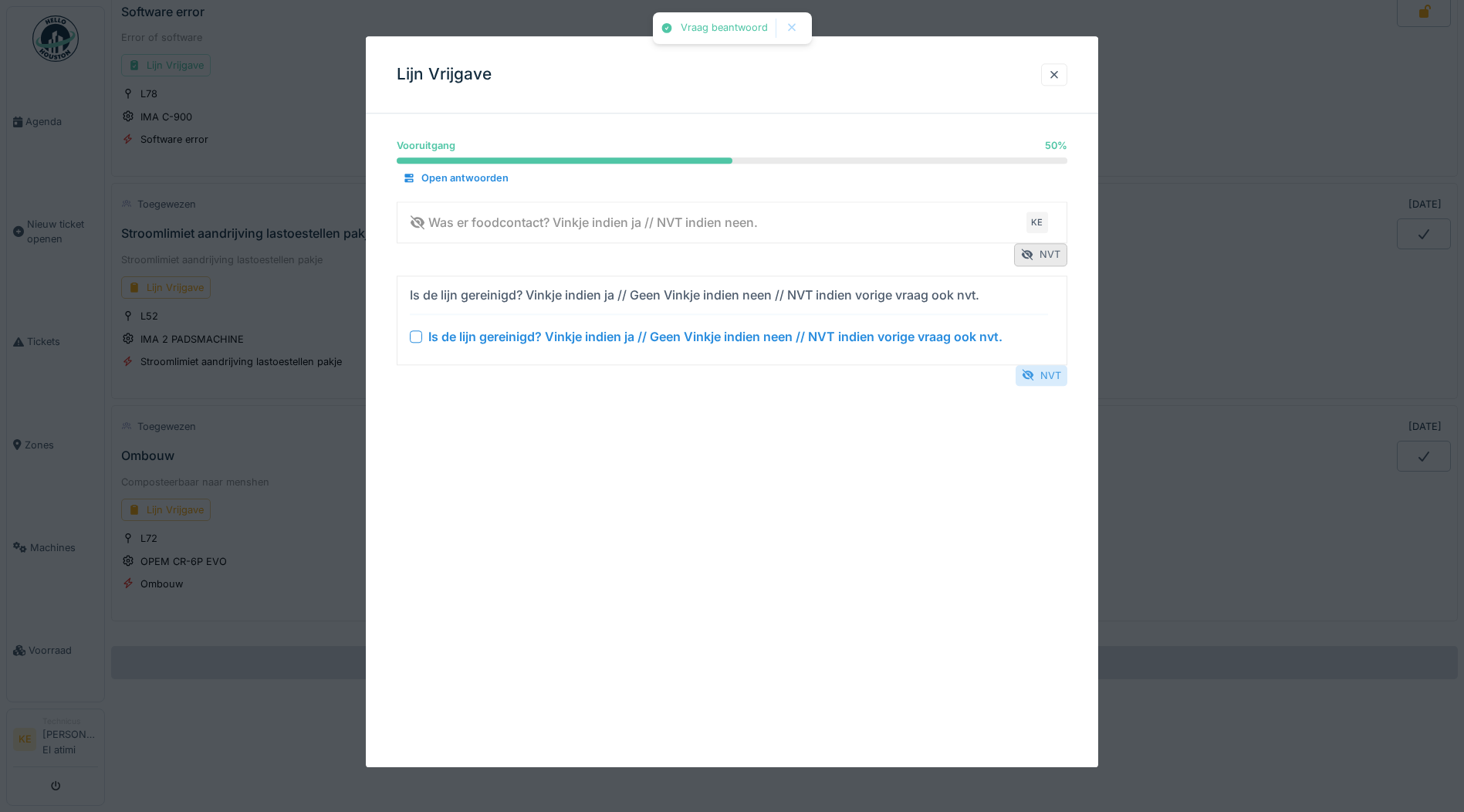
click at [1055, 379] on div "NVT" at bounding box center [1042, 375] width 52 height 20
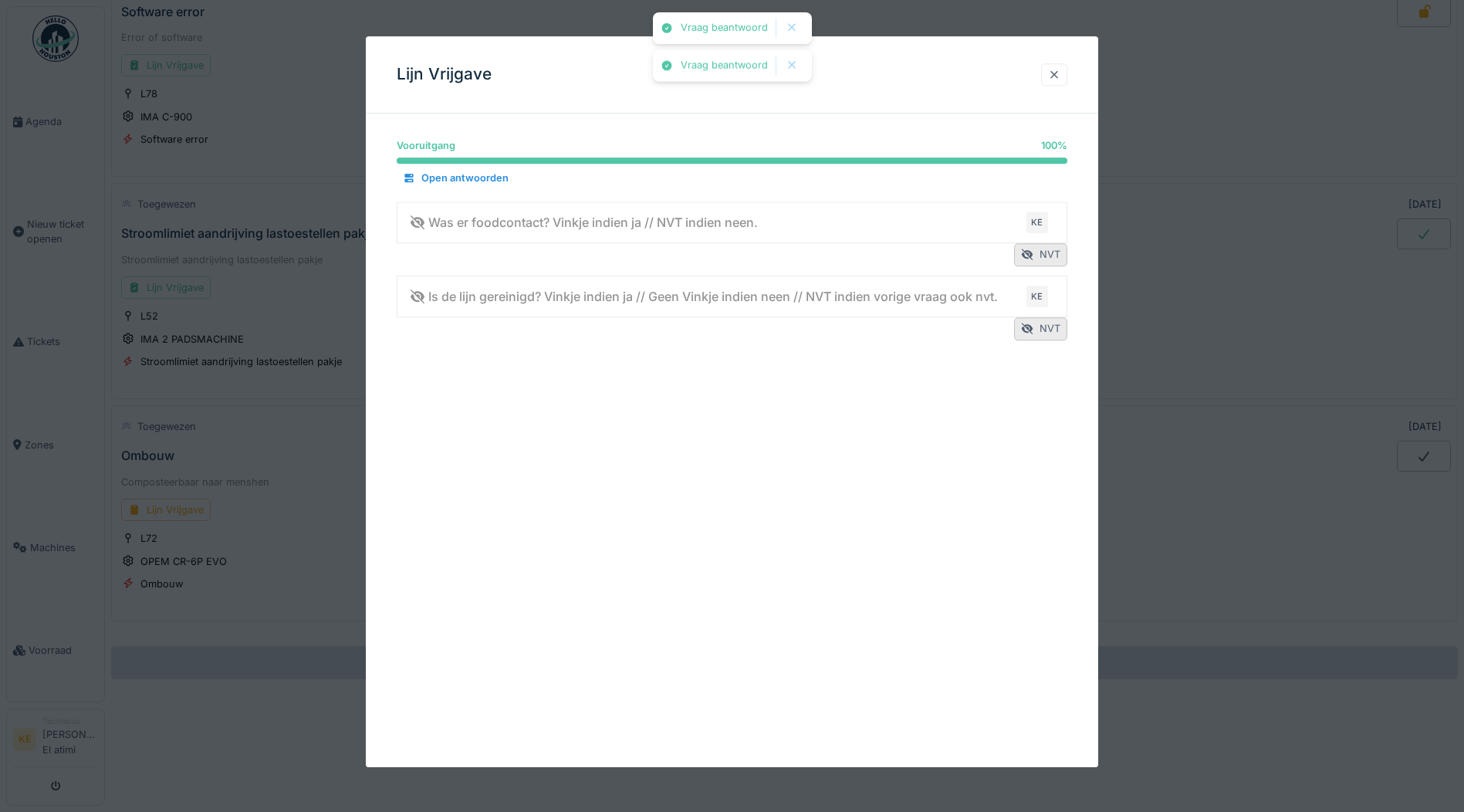
click at [1061, 67] on div at bounding box center [1054, 74] width 12 height 14
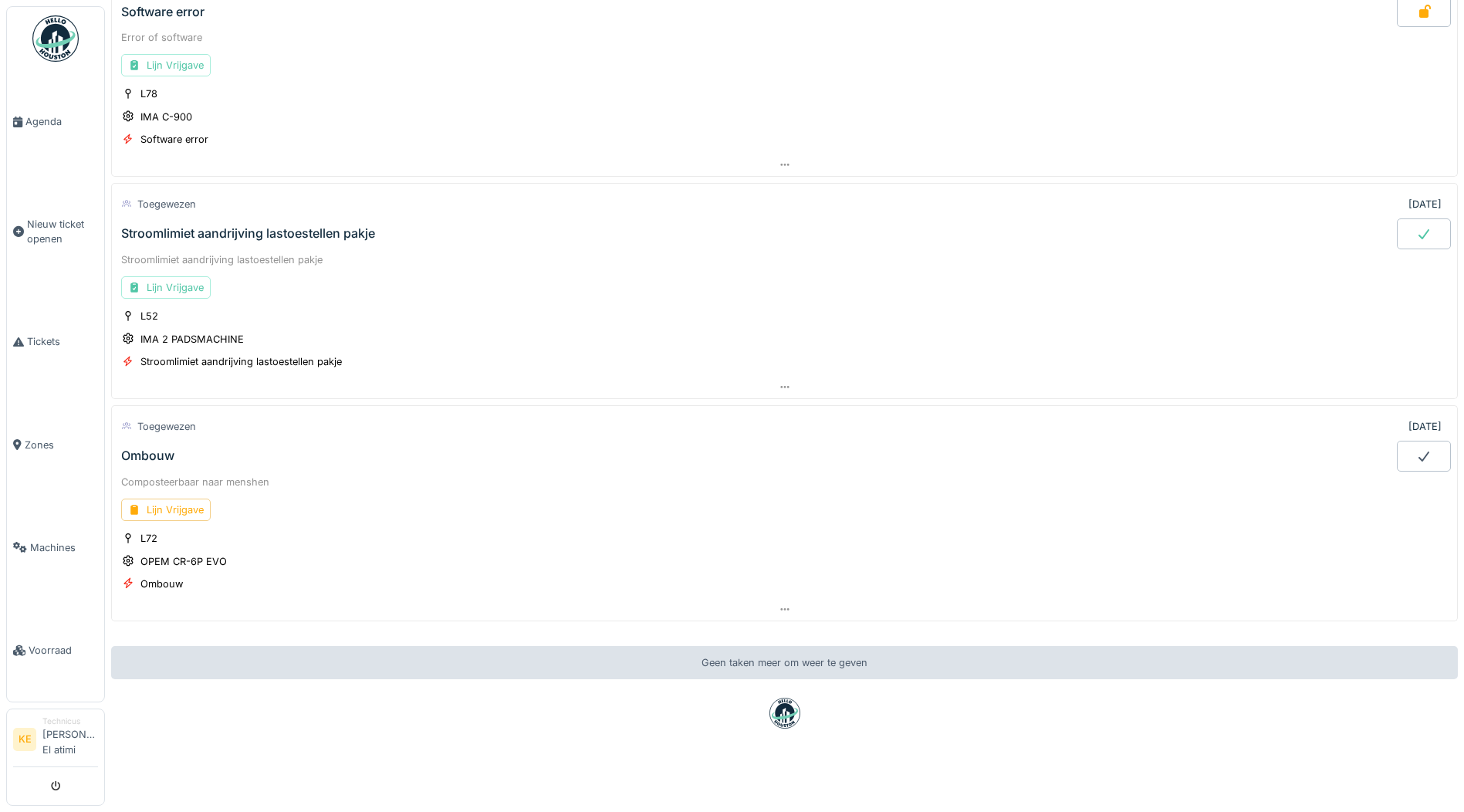
click at [1397, 218] on div at bounding box center [1424, 233] width 54 height 31
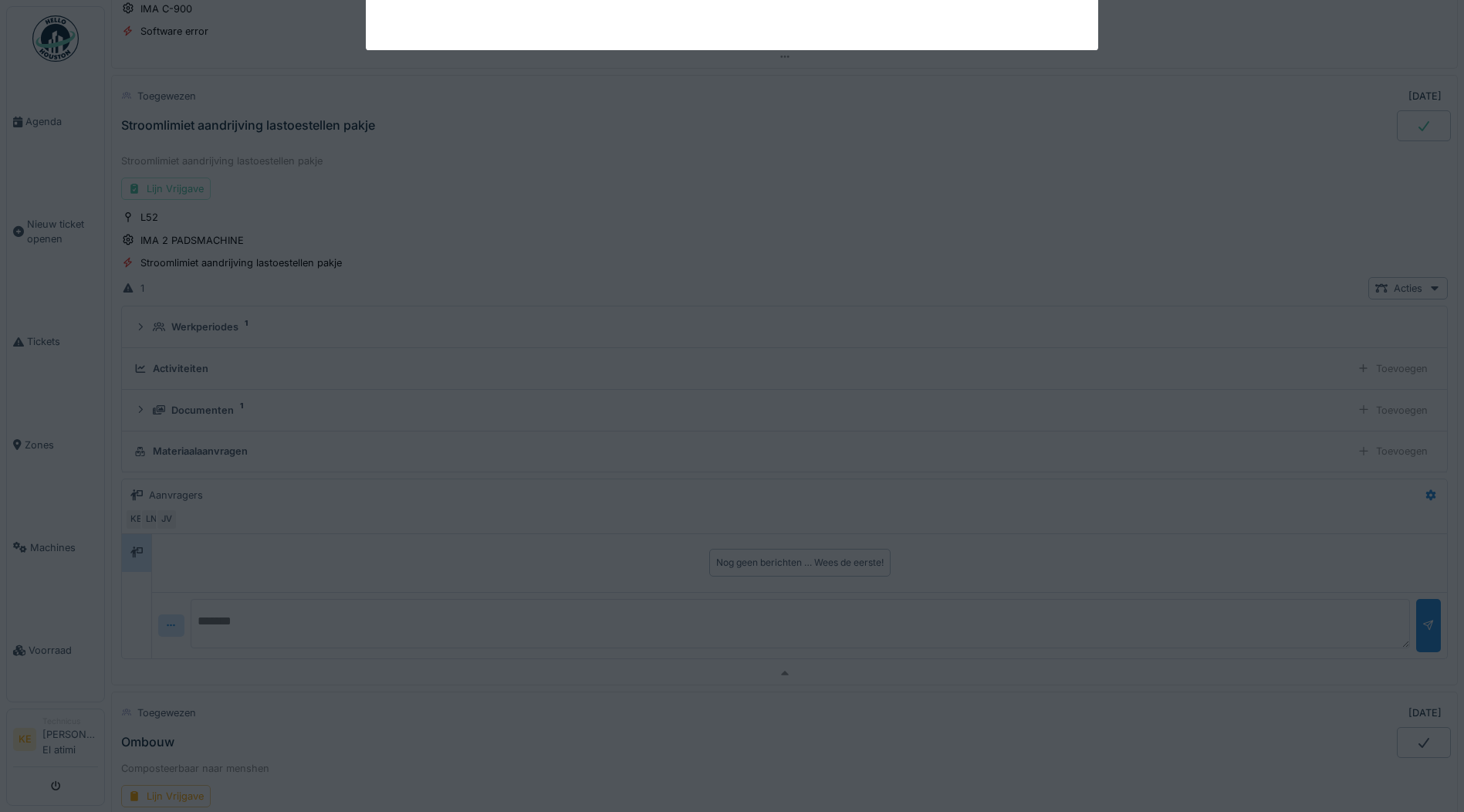
scroll to position [1516, 0]
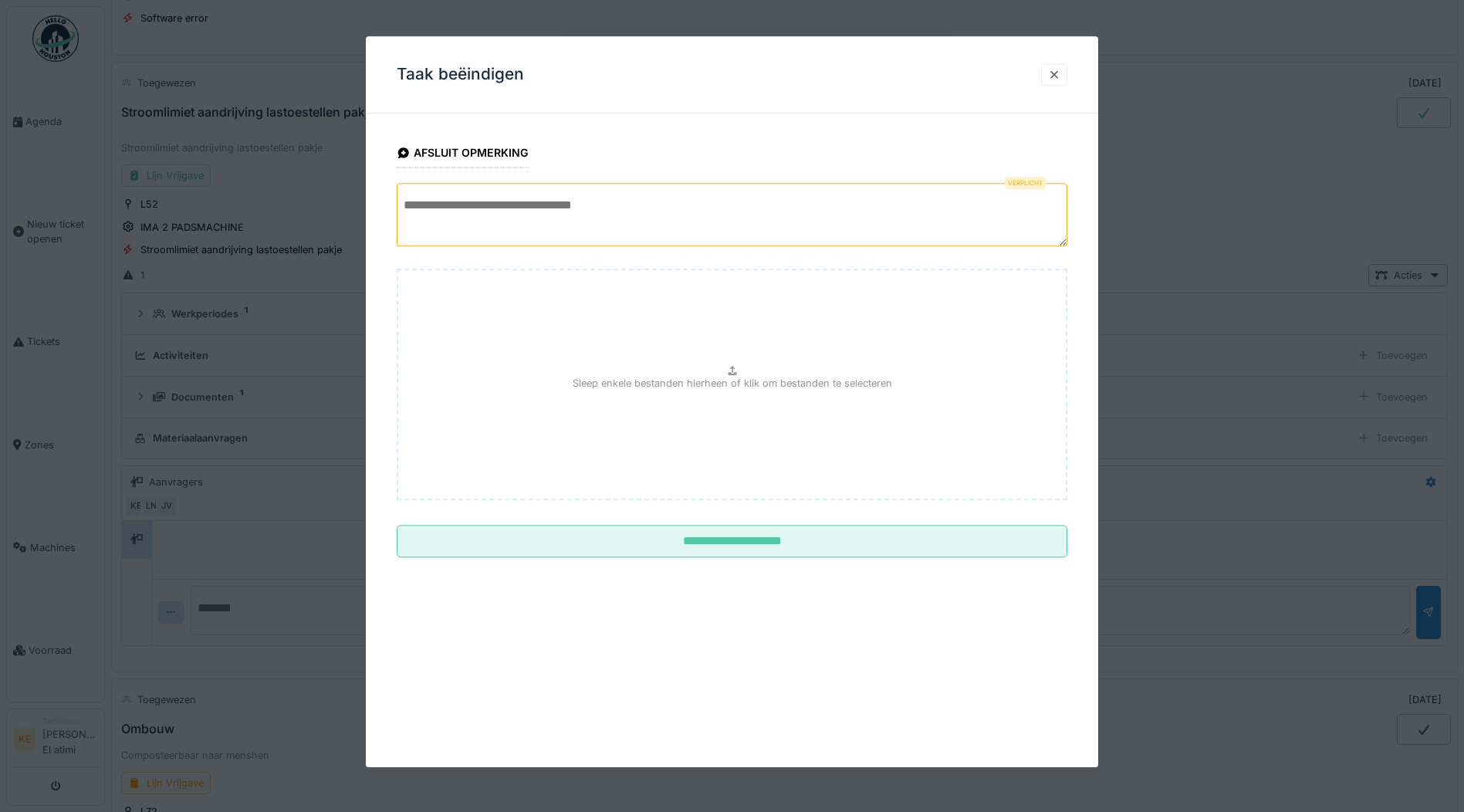
click at [501, 206] on textarea at bounding box center [732, 214] width 671 height 63
type textarea "*"
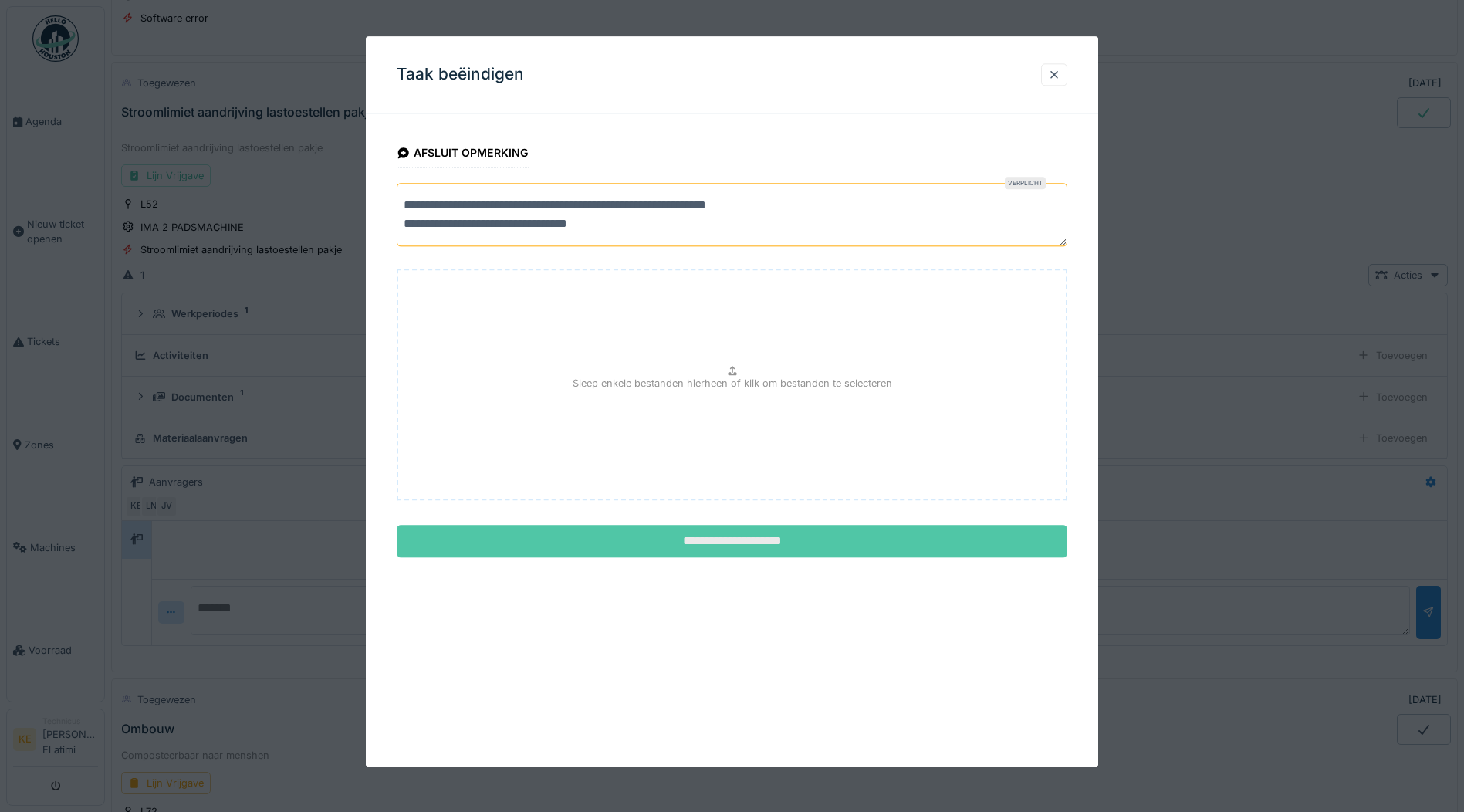
type textarea "**********"
click at [814, 547] on input "**********" at bounding box center [732, 541] width 671 height 32
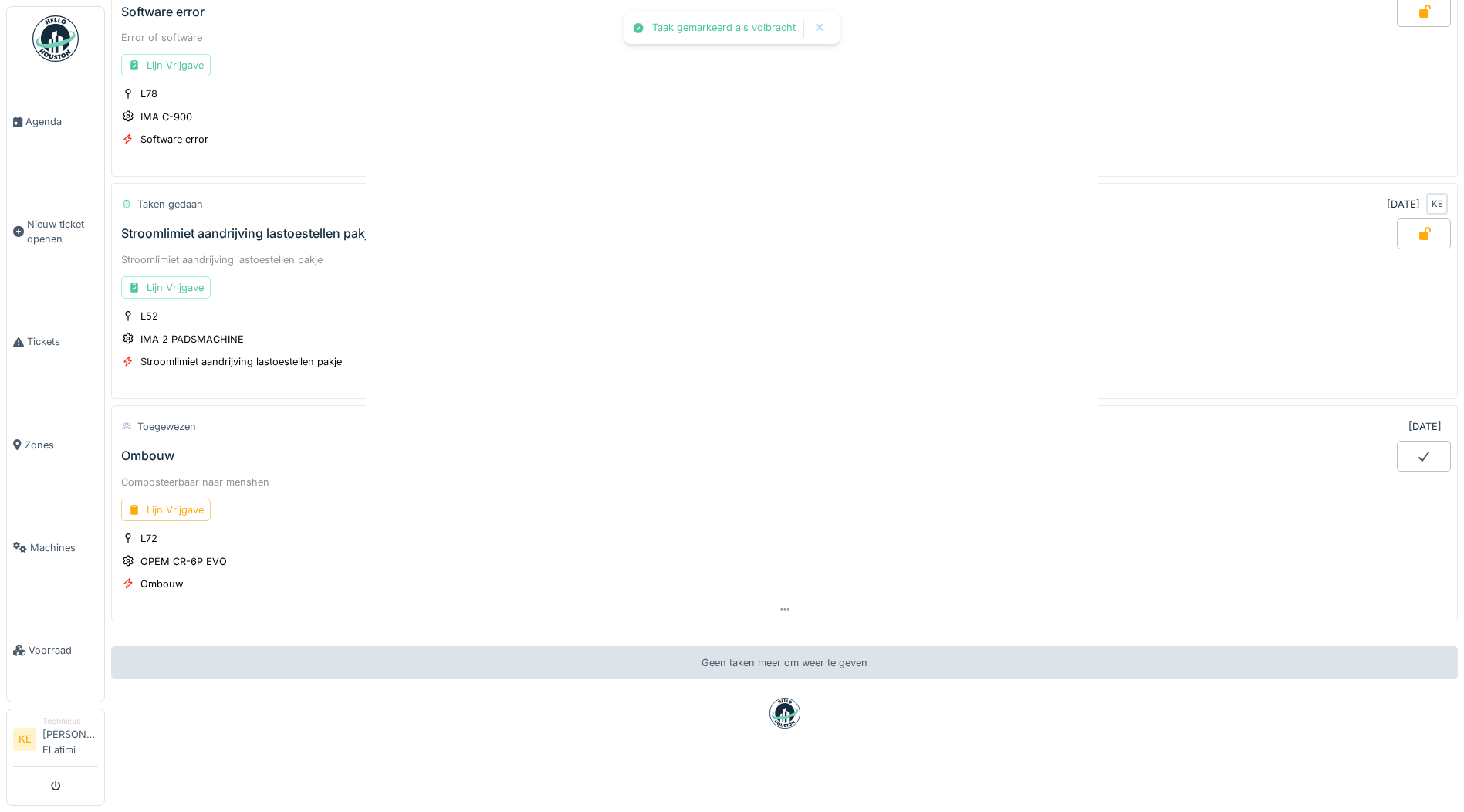
scroll to position [1406, 0]
click at [48, 40] on img at bounding box center [55, 38] width 46 height 46
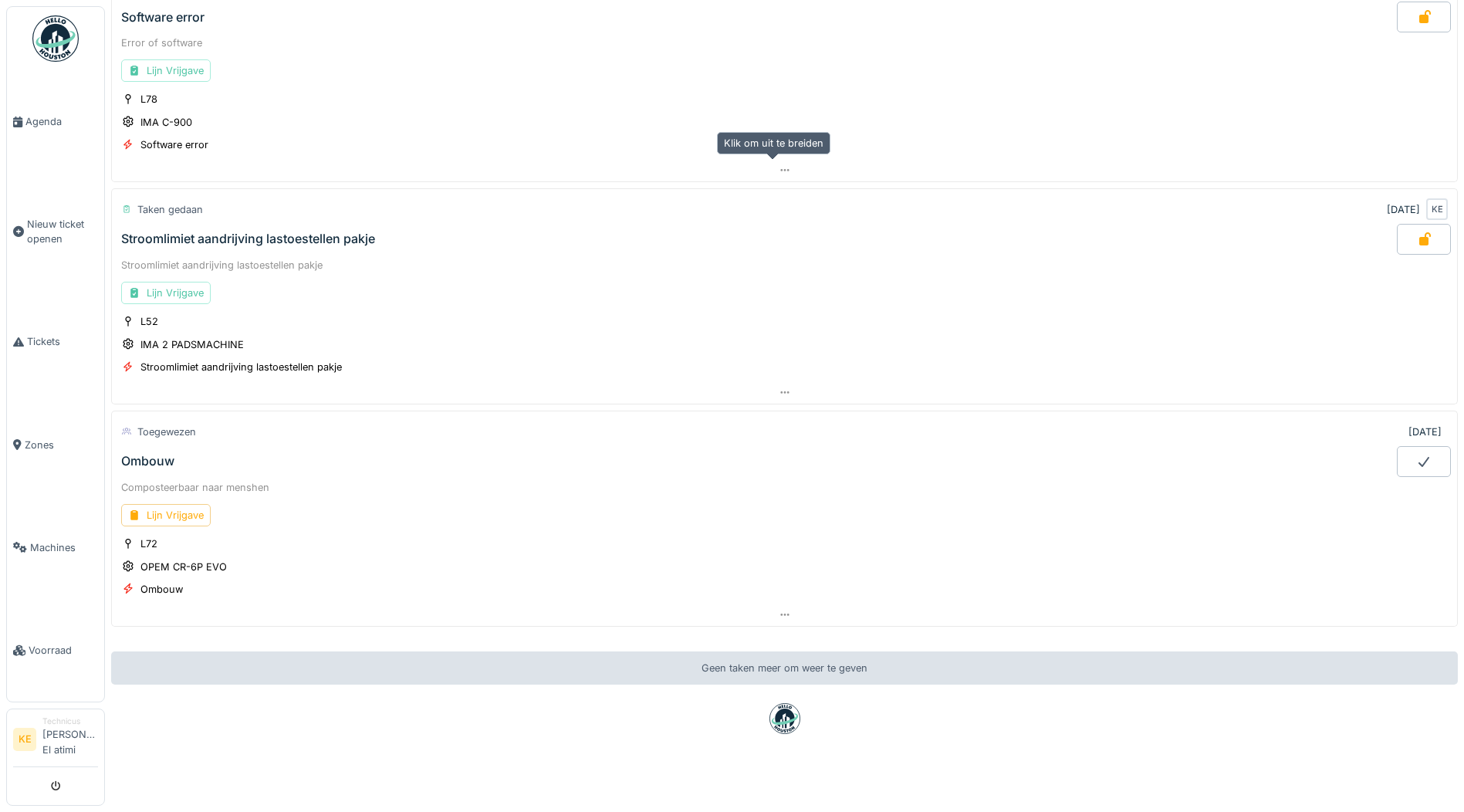
scroll to position [1406, 0]
